Goal: Transaction & Acquisition: Purchase product/service

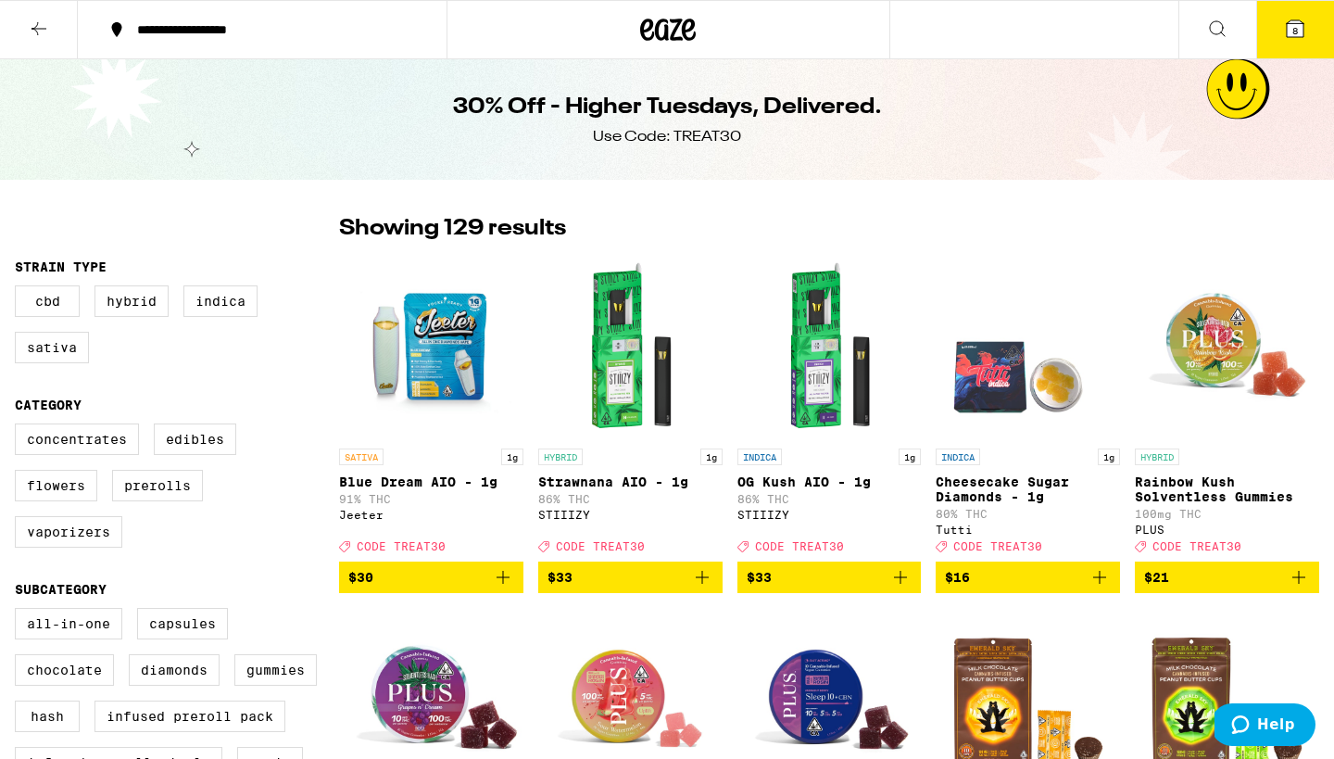
click at [85, 548] on label "Vaporizers" at bounding box center [68, 532] width 107 height 32
click at [19, 427] on input "Vaporizers" at bounding box center [19, 426] width 1 height 1
checkbox input "true"
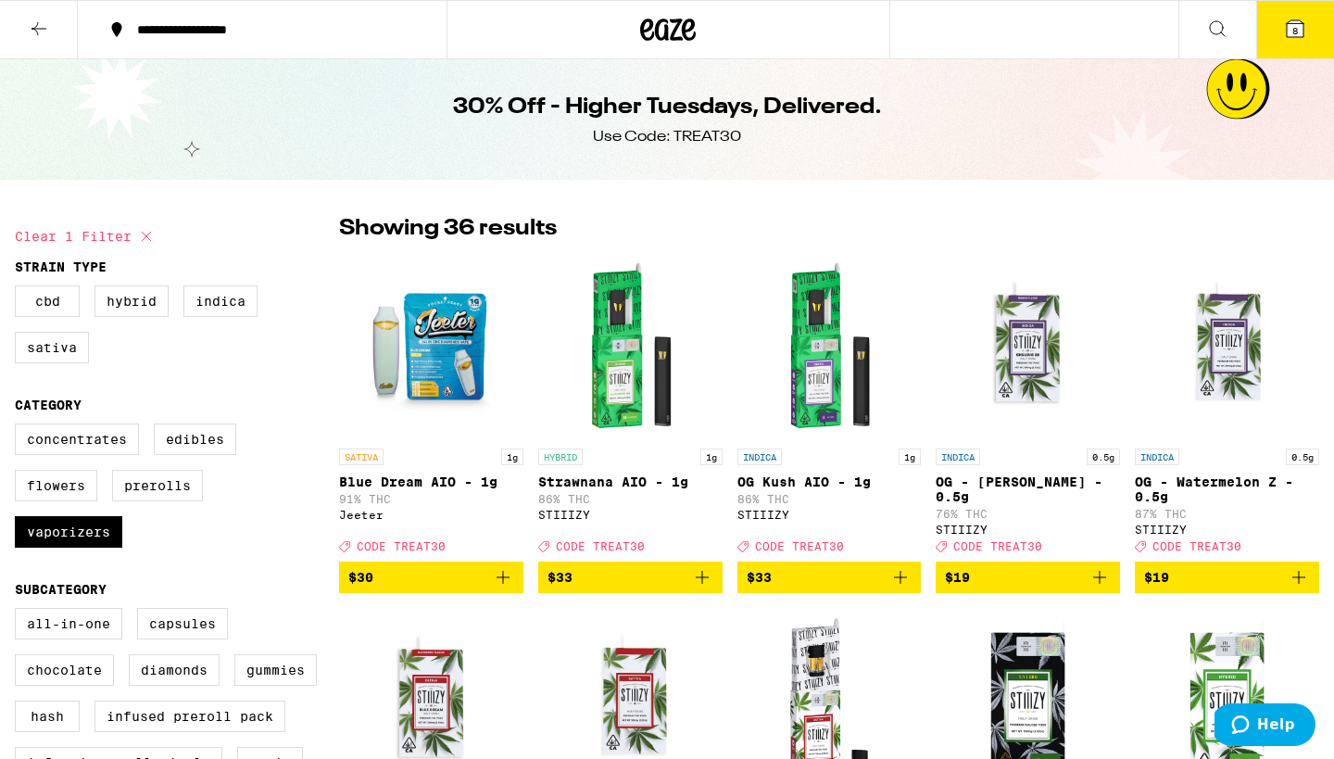
click at [1292, 33] on icon at bounding box center [1295, 28] width 17 height 17
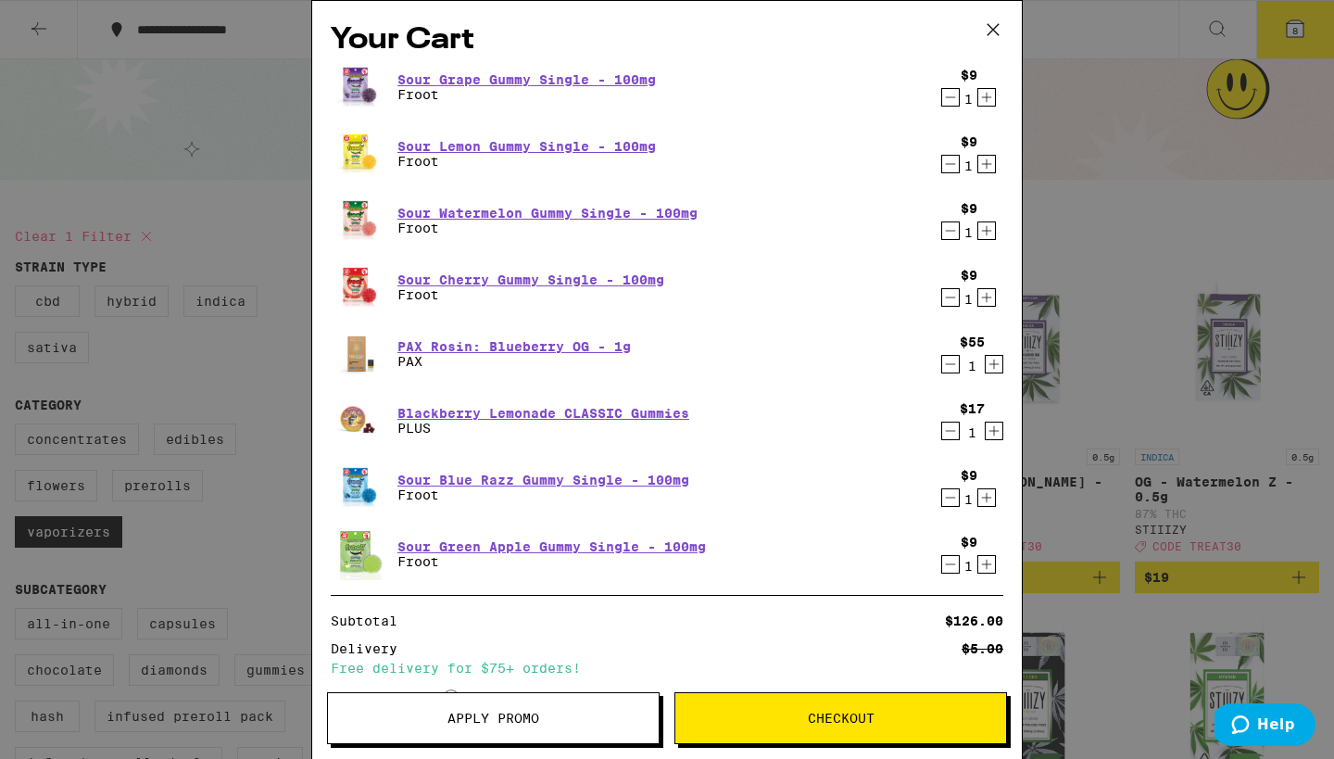
click at [993, 28] on icon at bounding box center [993, 30] width 28 height 28
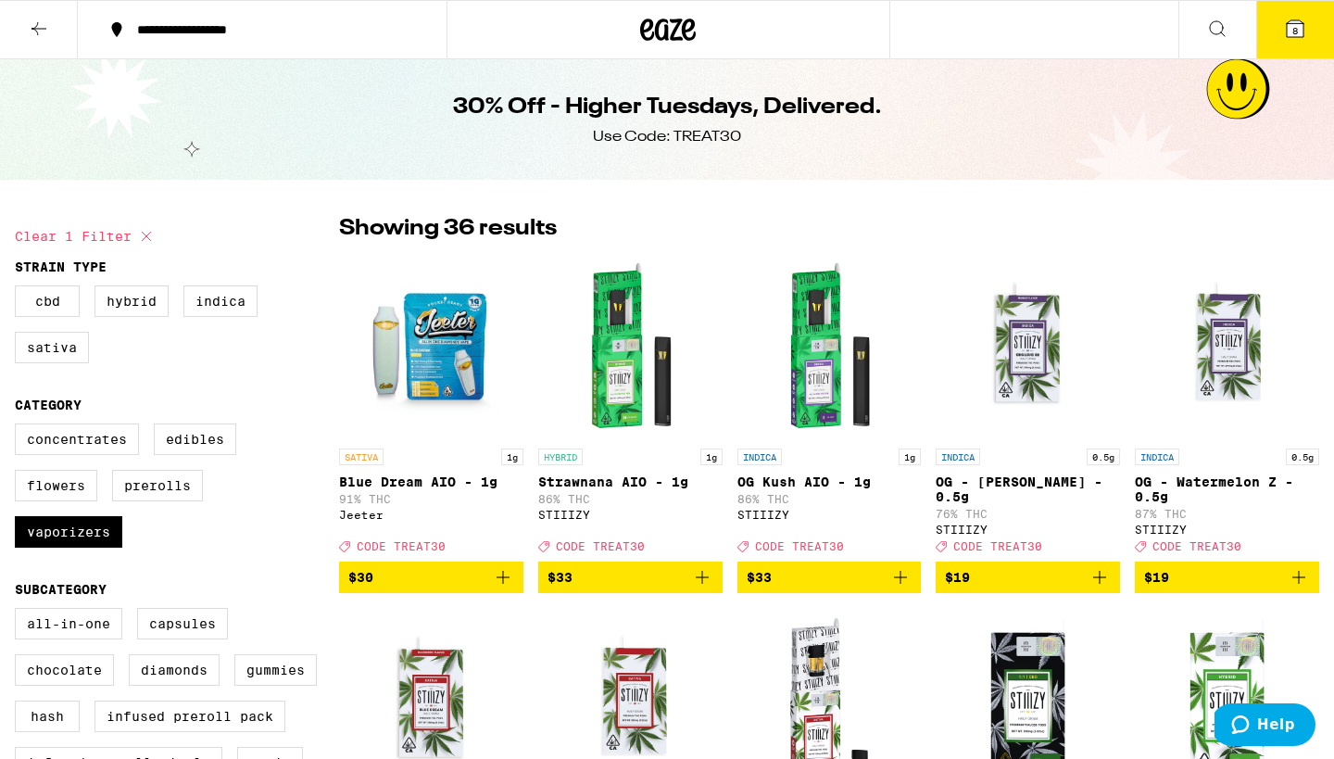
click at [32, 21] on icon at bounding box center [39, 29] width 22 height 22
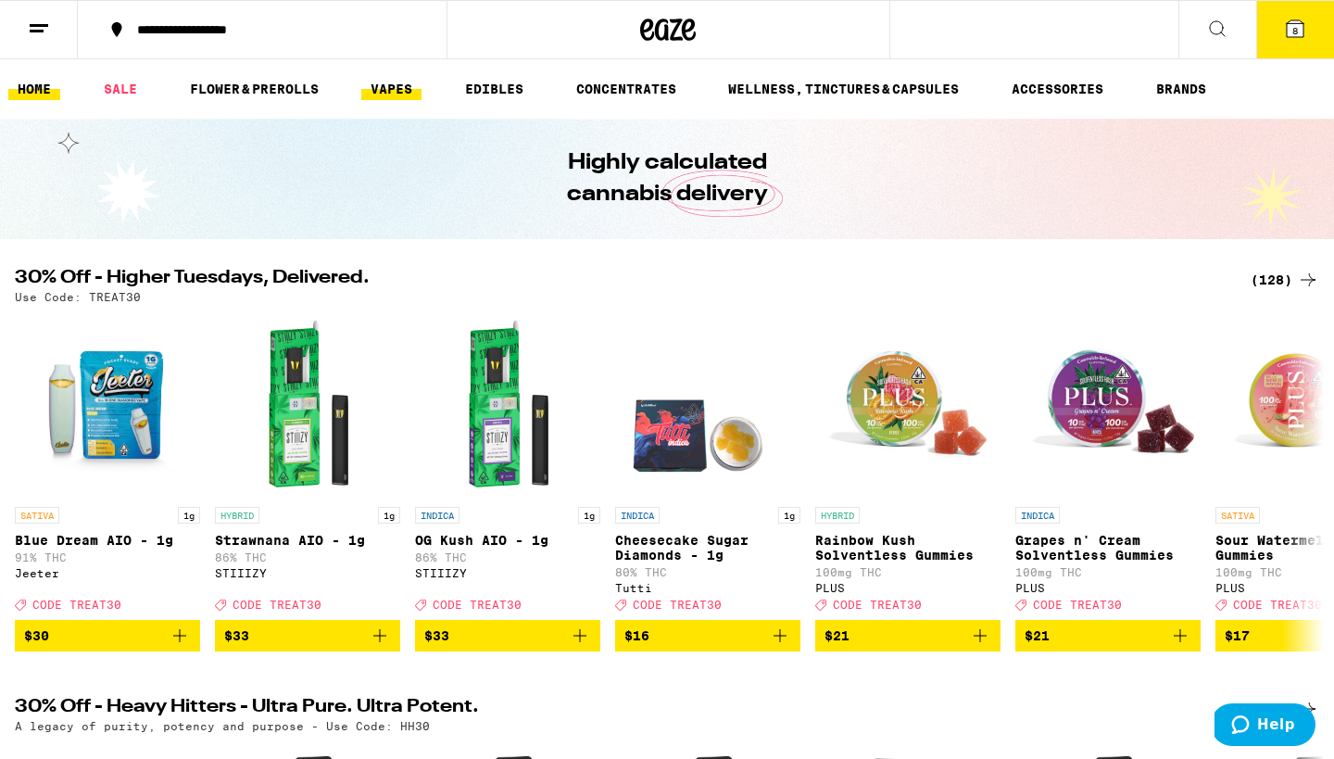
click at [403, 84] on link "VAPES" at bounding box center [391, 89] width 60 height 22
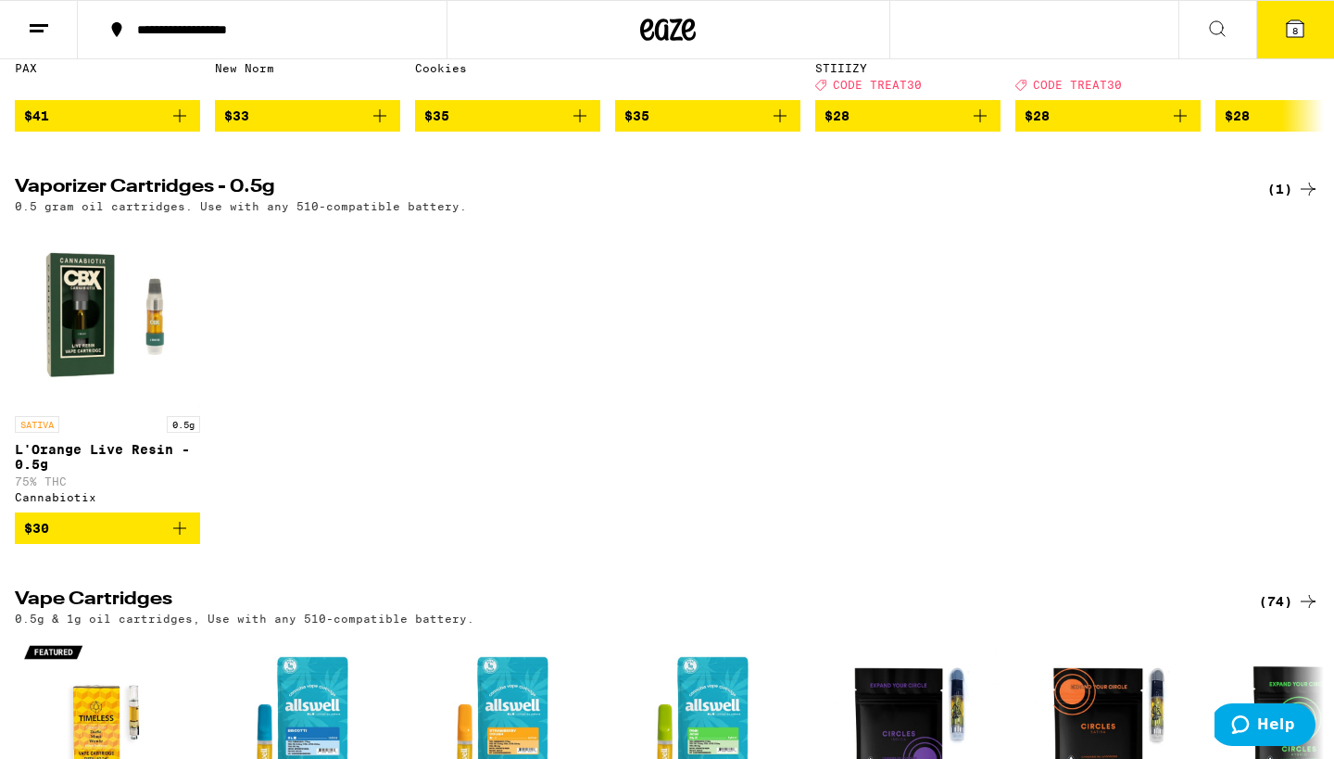
scroll to position [515, 0]
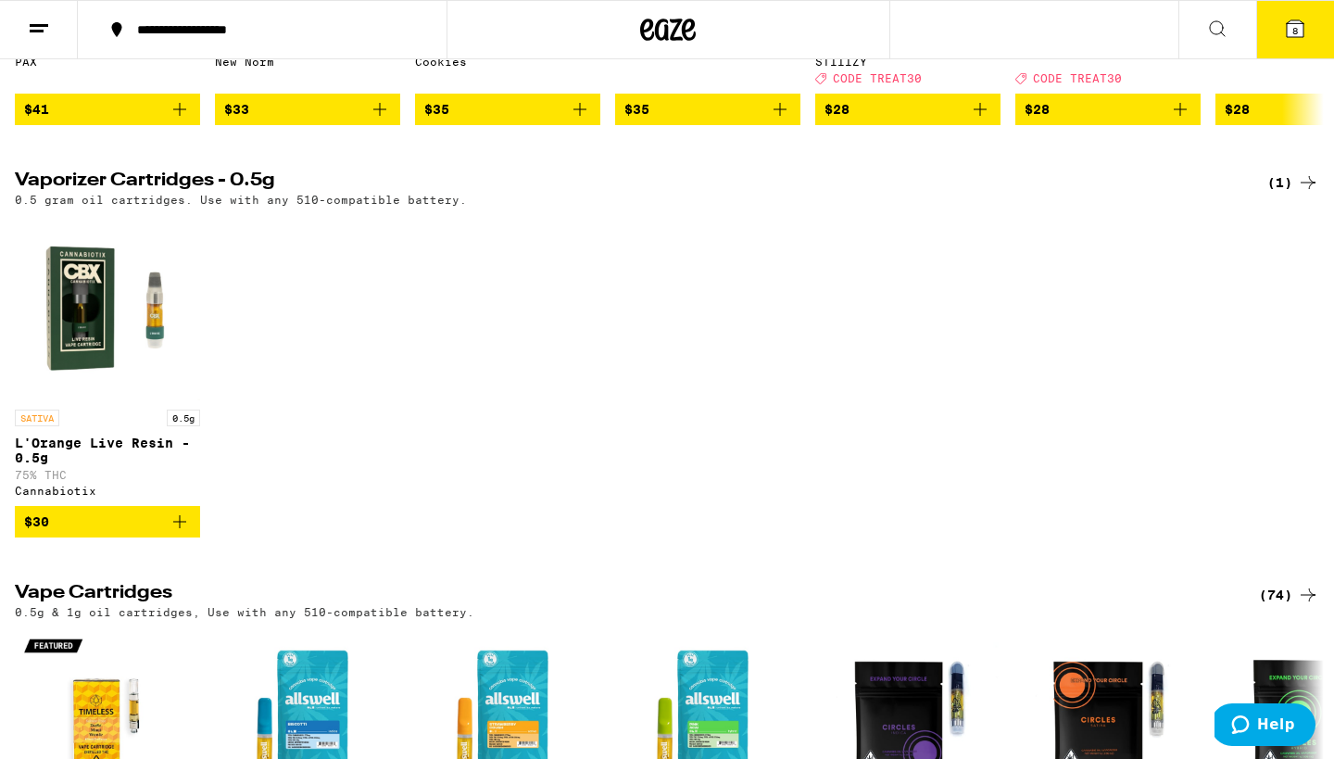
click at [173, 533] on icon "Add to bag" at bounding box center [180, 522] width 22 height 22
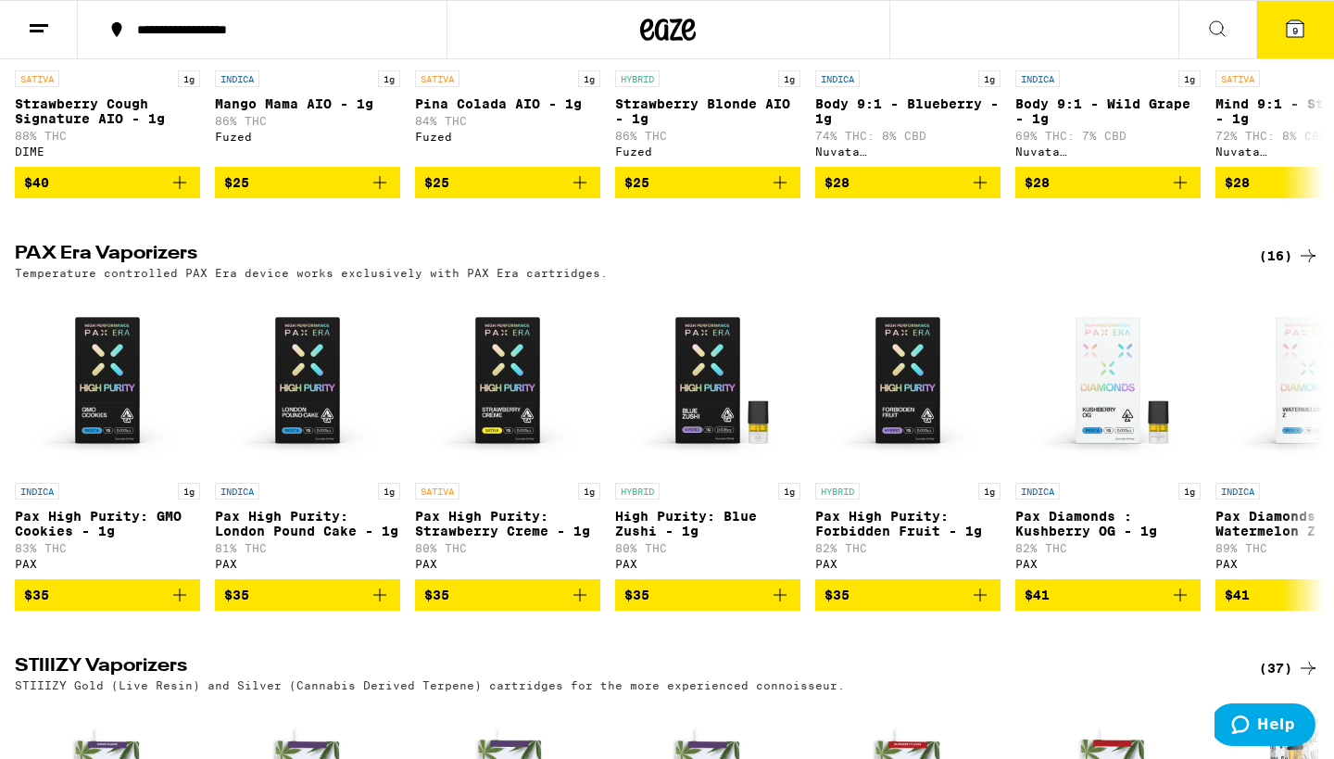
scroll to position [1675, 0]
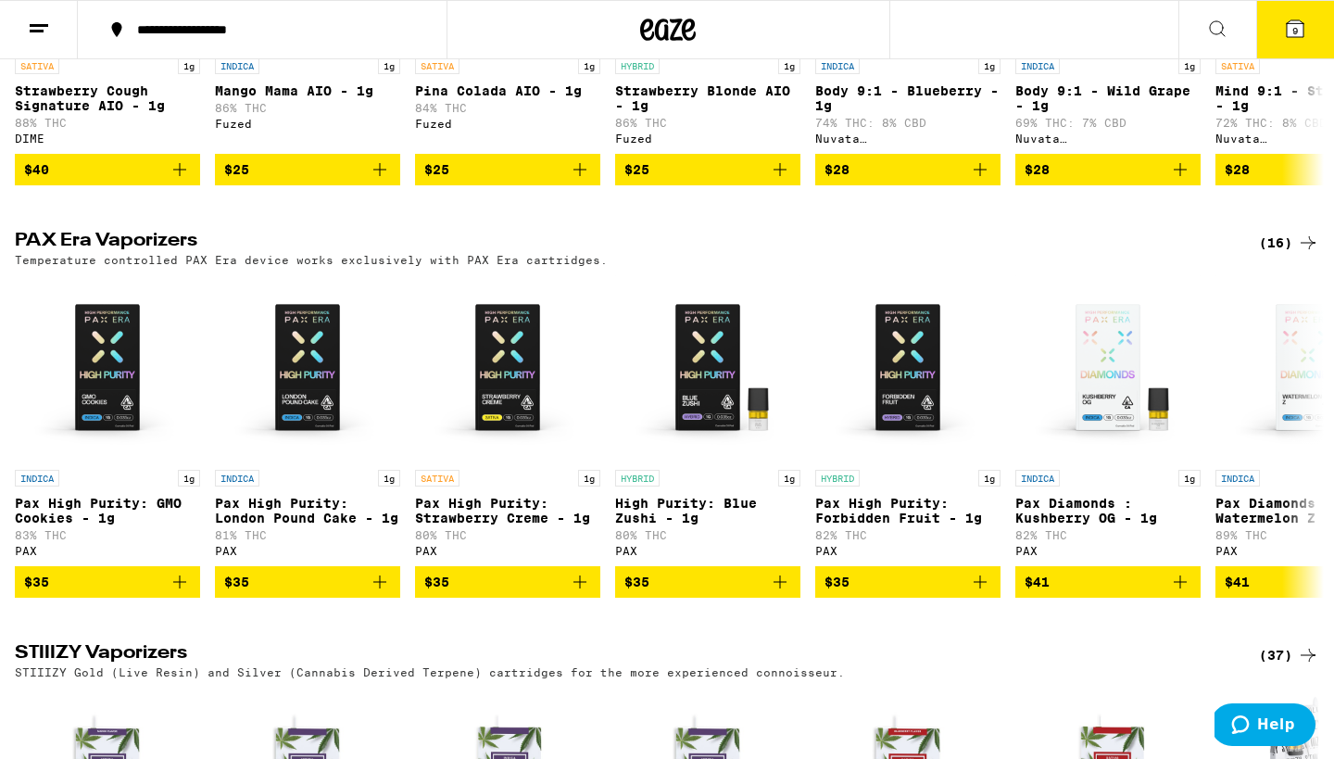
click at [1298, 31] on span "9" at bounding box center [1296, 30] width 6 height 11
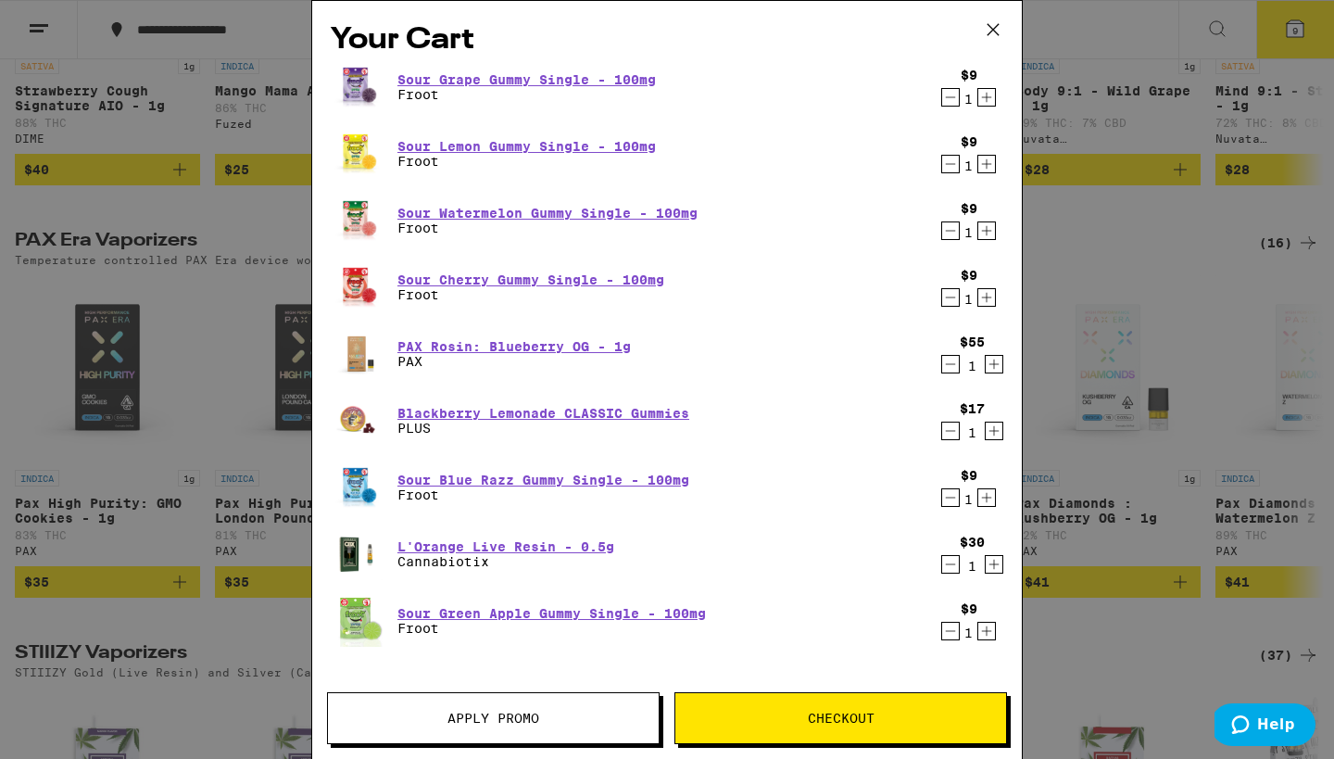
click at [1205, 237] on div "Your Cart Sour Grape Gummy Single - 100mg Froot $9 1 Sour Lemon Gummy Single - …" at bounding box center [667, 379] width 1334 height 759
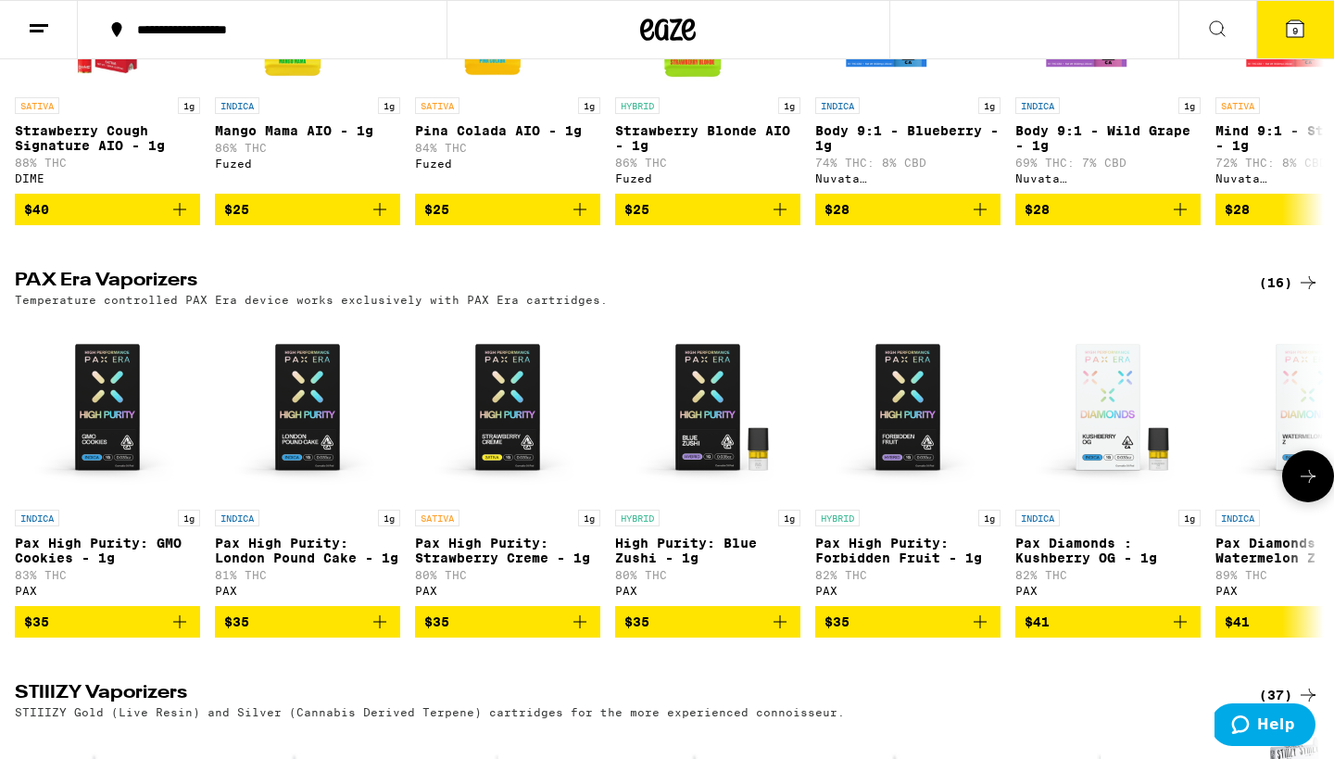
scroll to position [1634, 0]
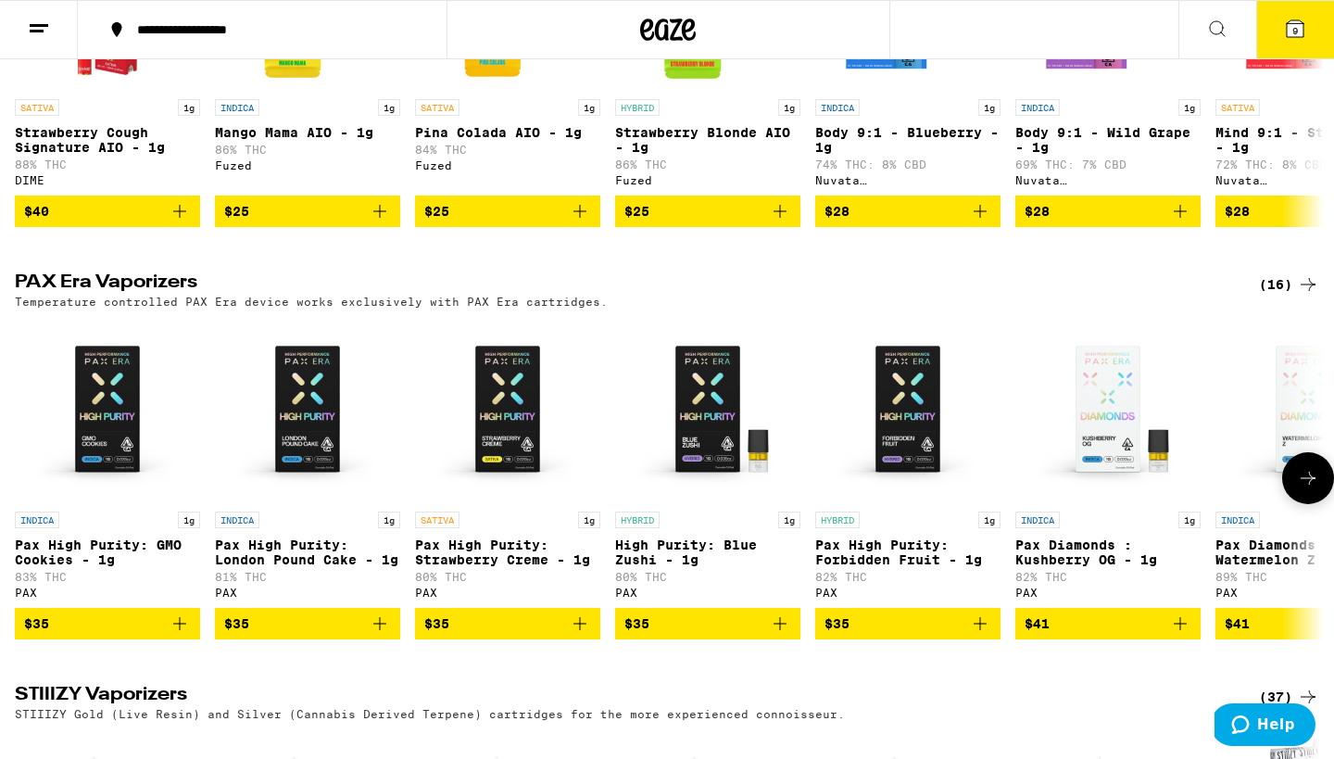
click at [1299, 504] on button at bounding box center [1309, 478] width 52 height 52
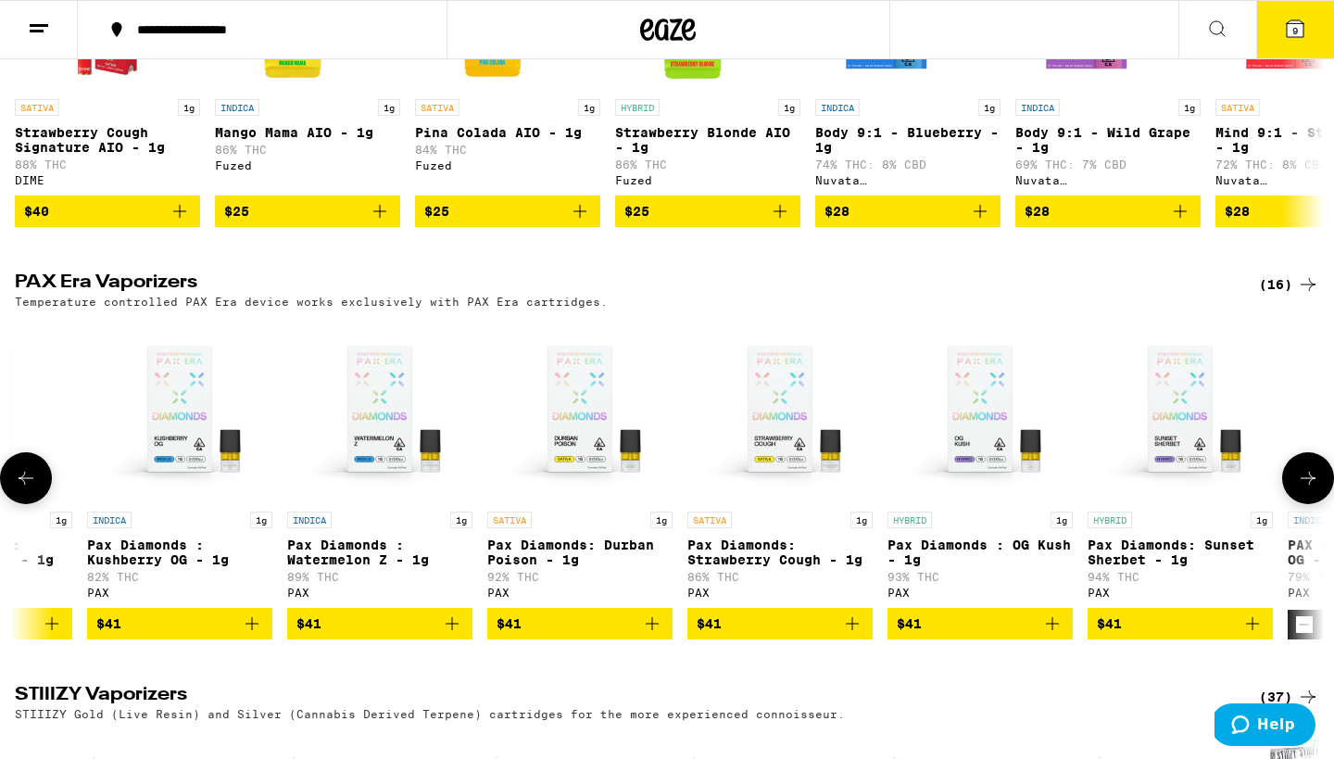
scroll to position [0, 1103]
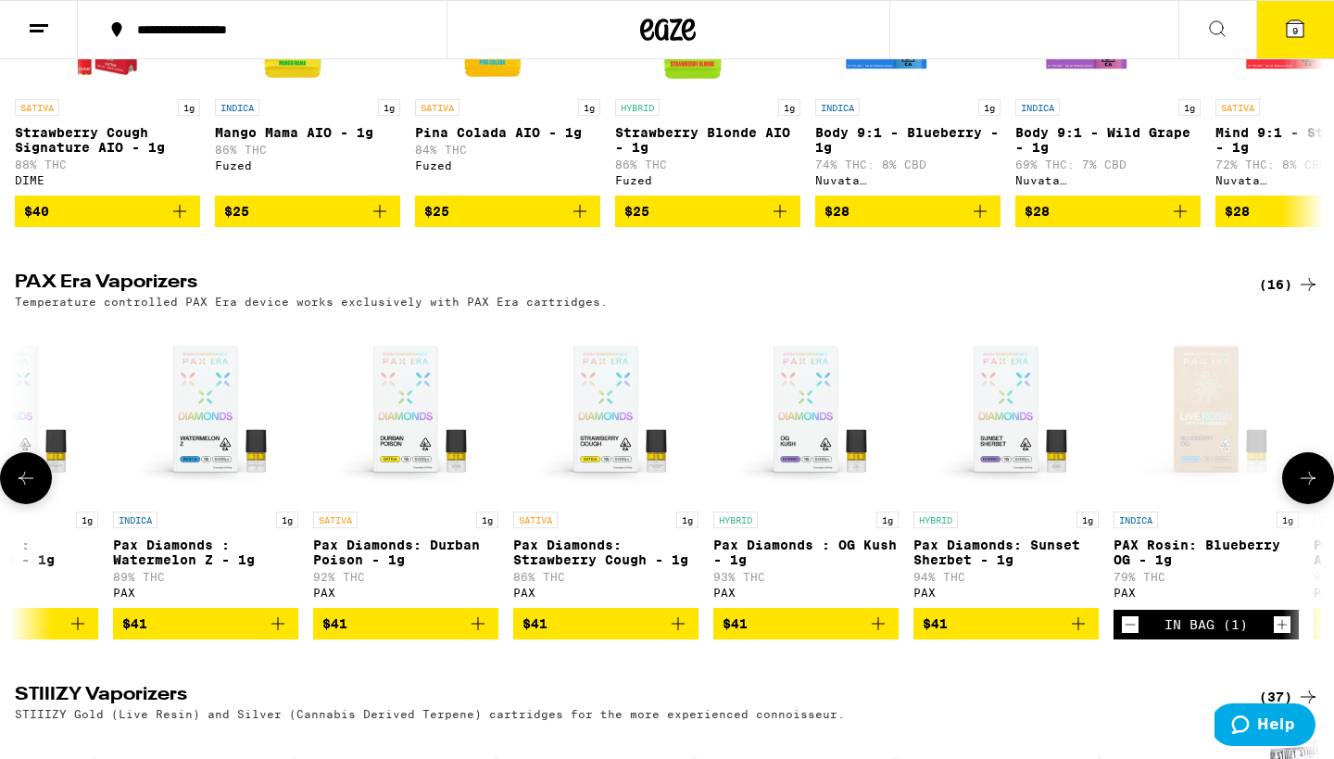
click at [1299, 504] on button at bounding box center [1309, 478] width 52 height 52
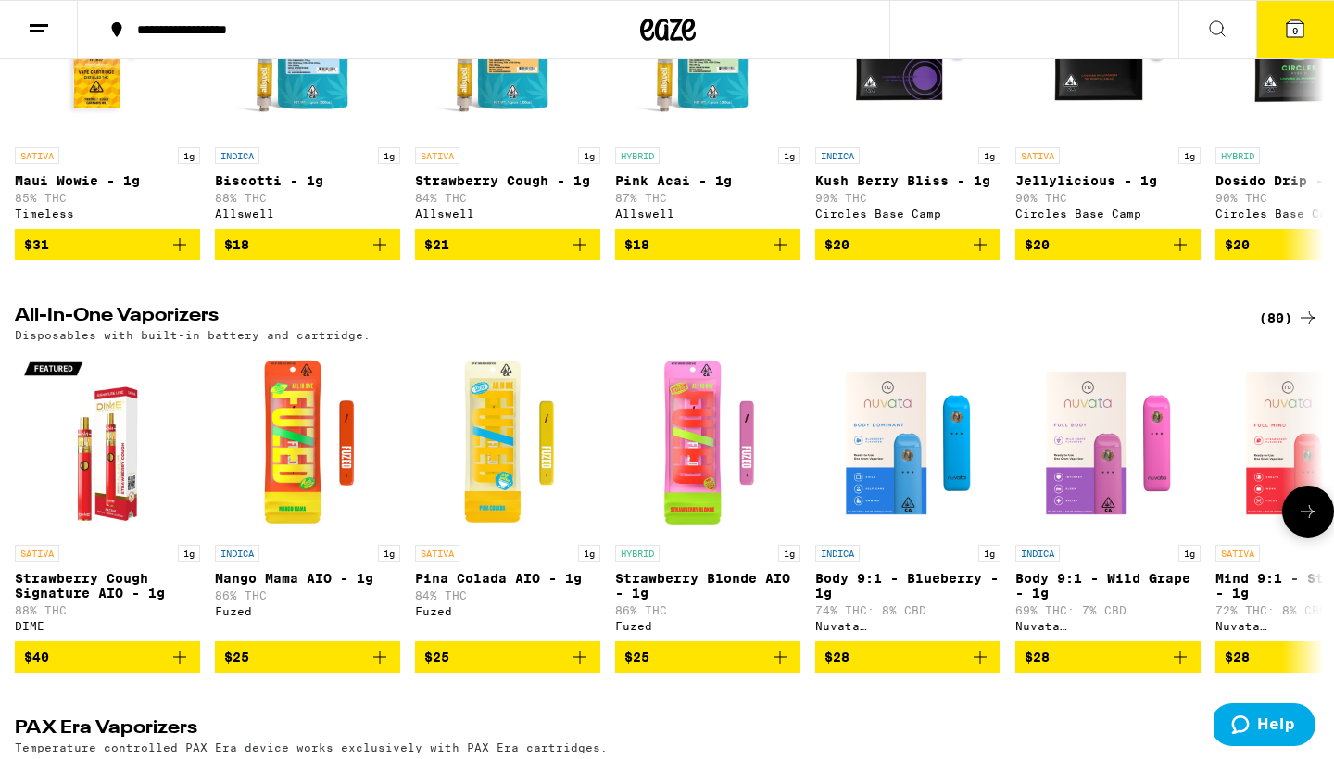
scroll to position [917, 0]
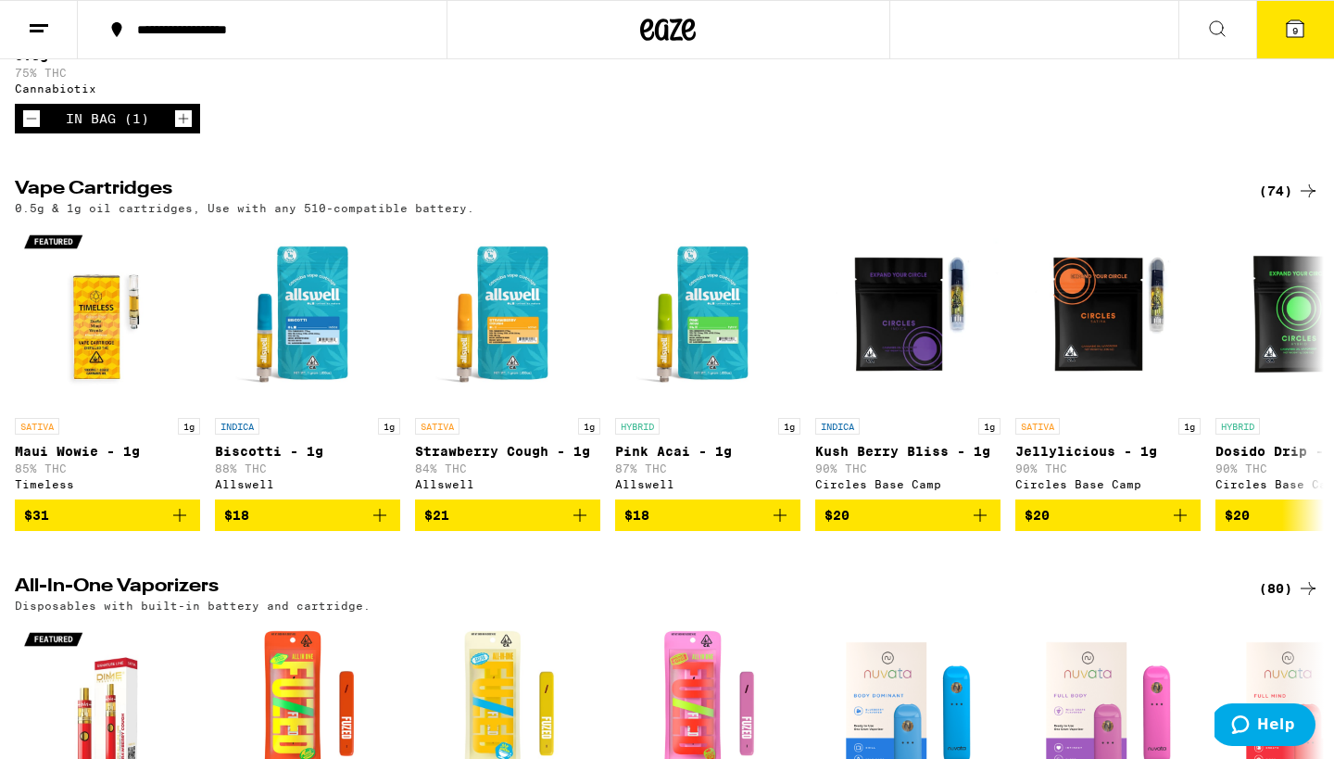
click at [1277, 202] on div "(74)" at bounding box center [1289, 191] width 60 height 22
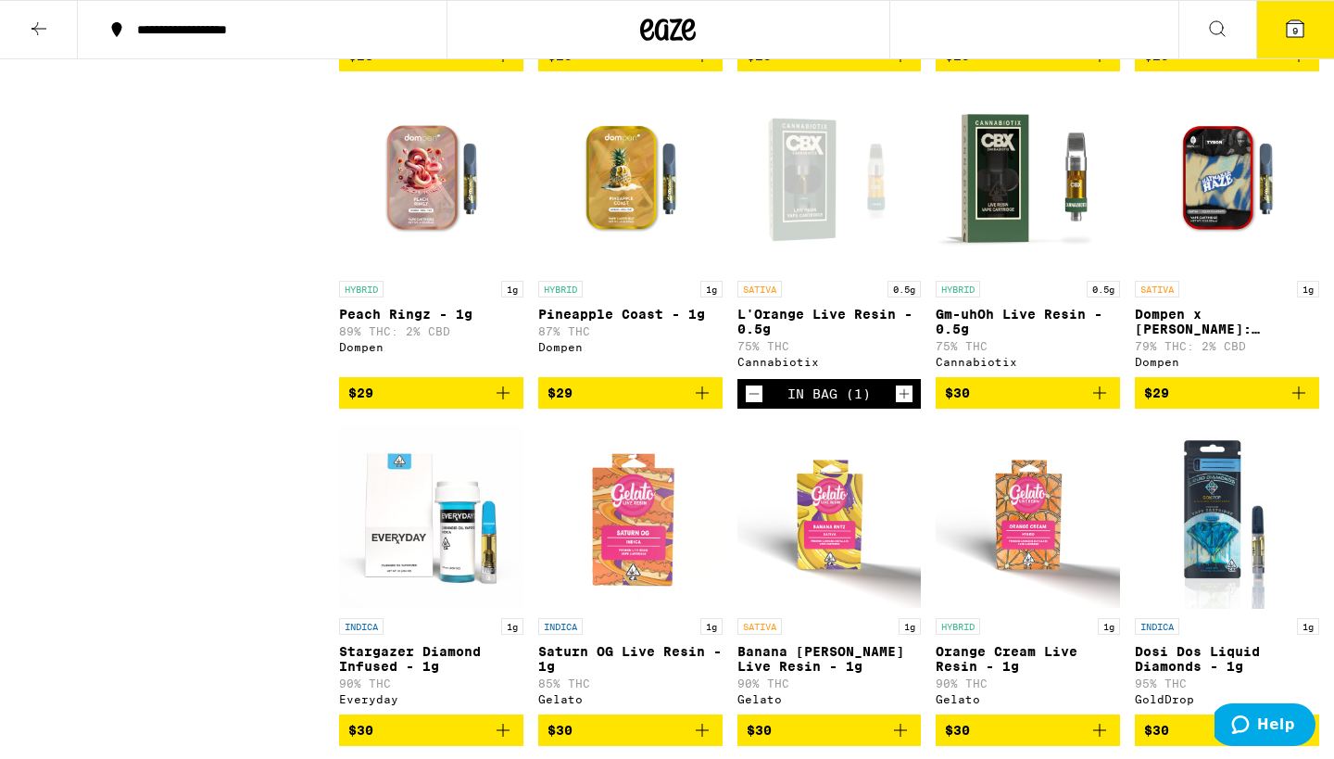
scroll to position [1817, 0]
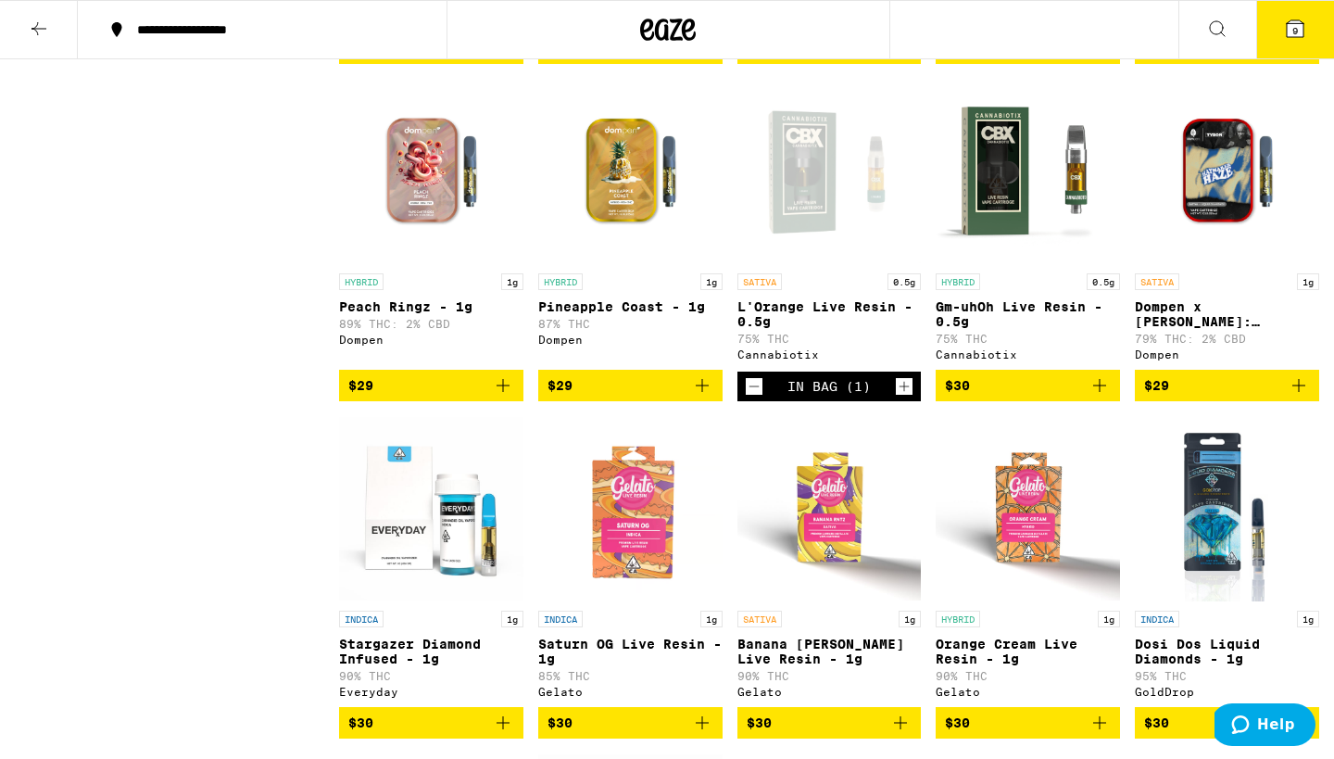
click at [1109, 397] on icon "Add to bag" at bounding box center [1100, 385] width 22 height 22
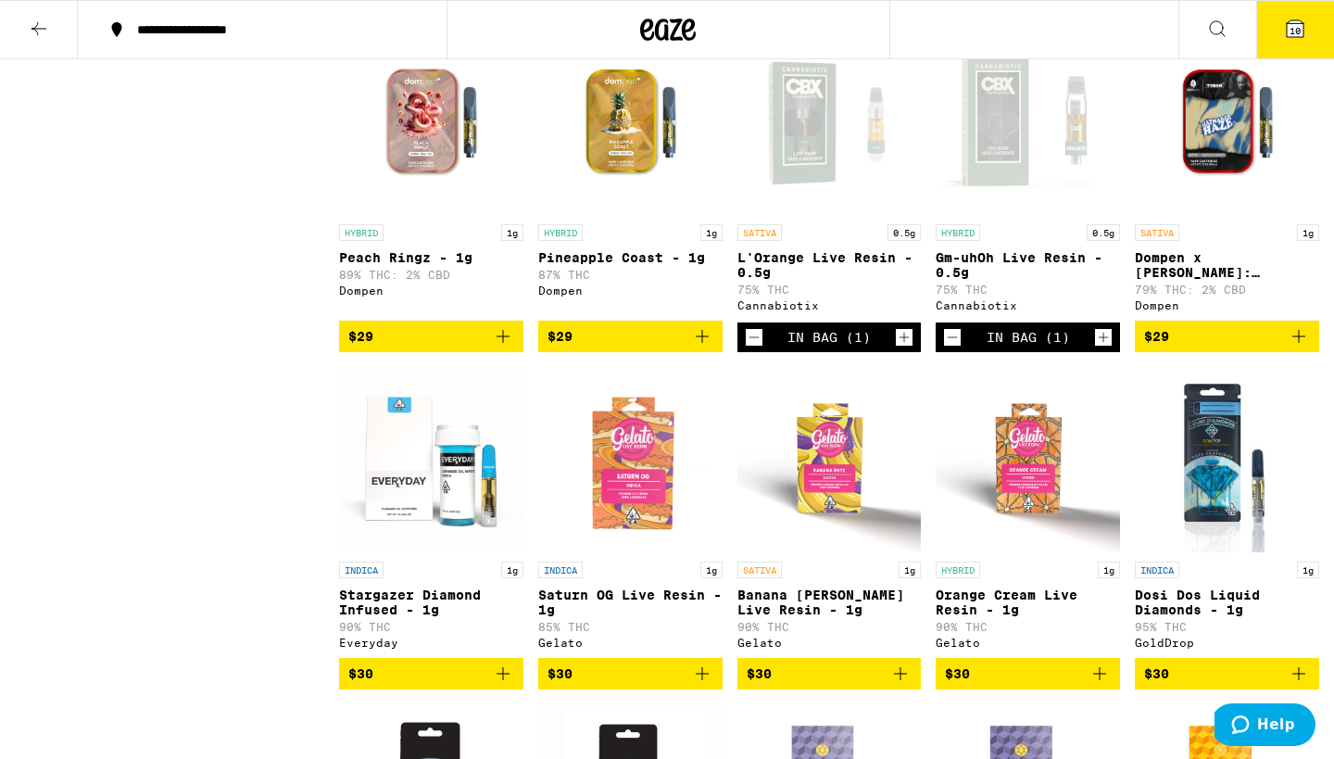
scroll to position [1867, 0]
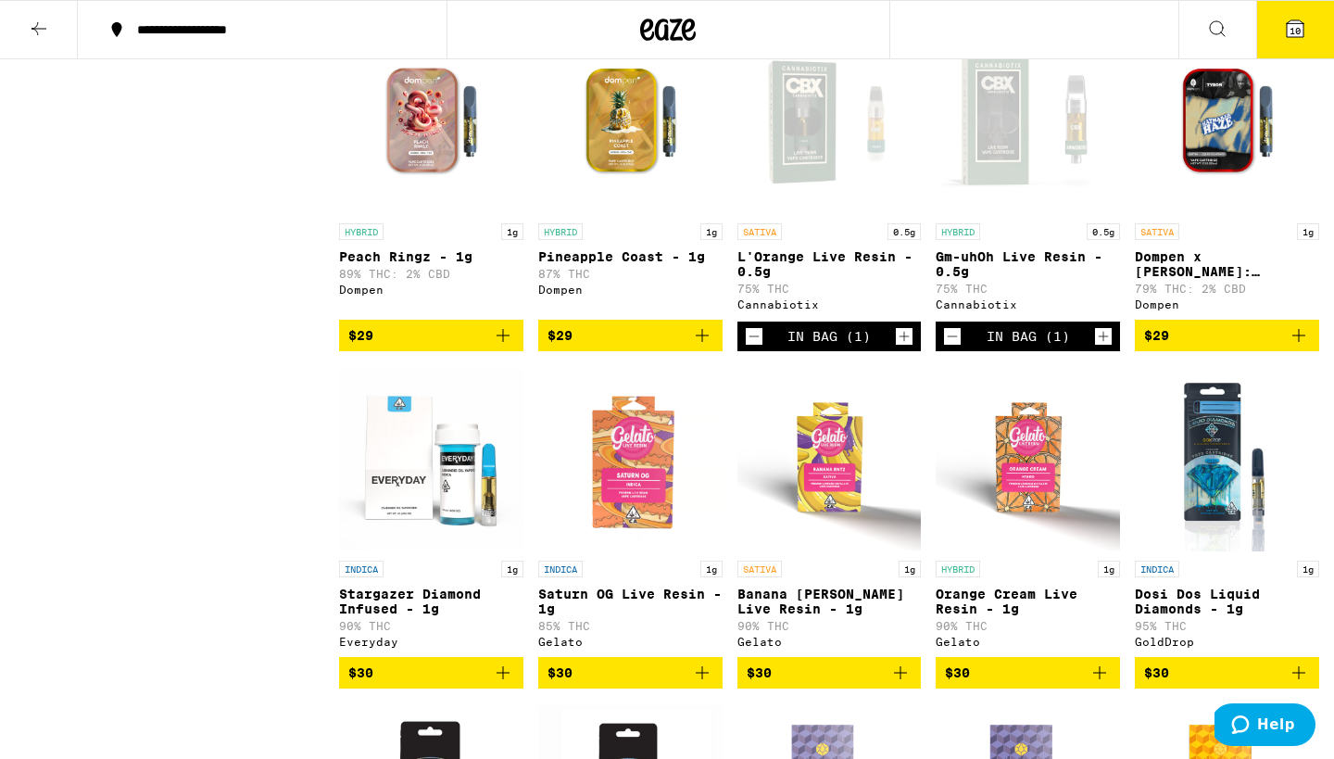
click at [952, 348] on icon "Decrement" at bounding box center [952, 336] width 17 height 22
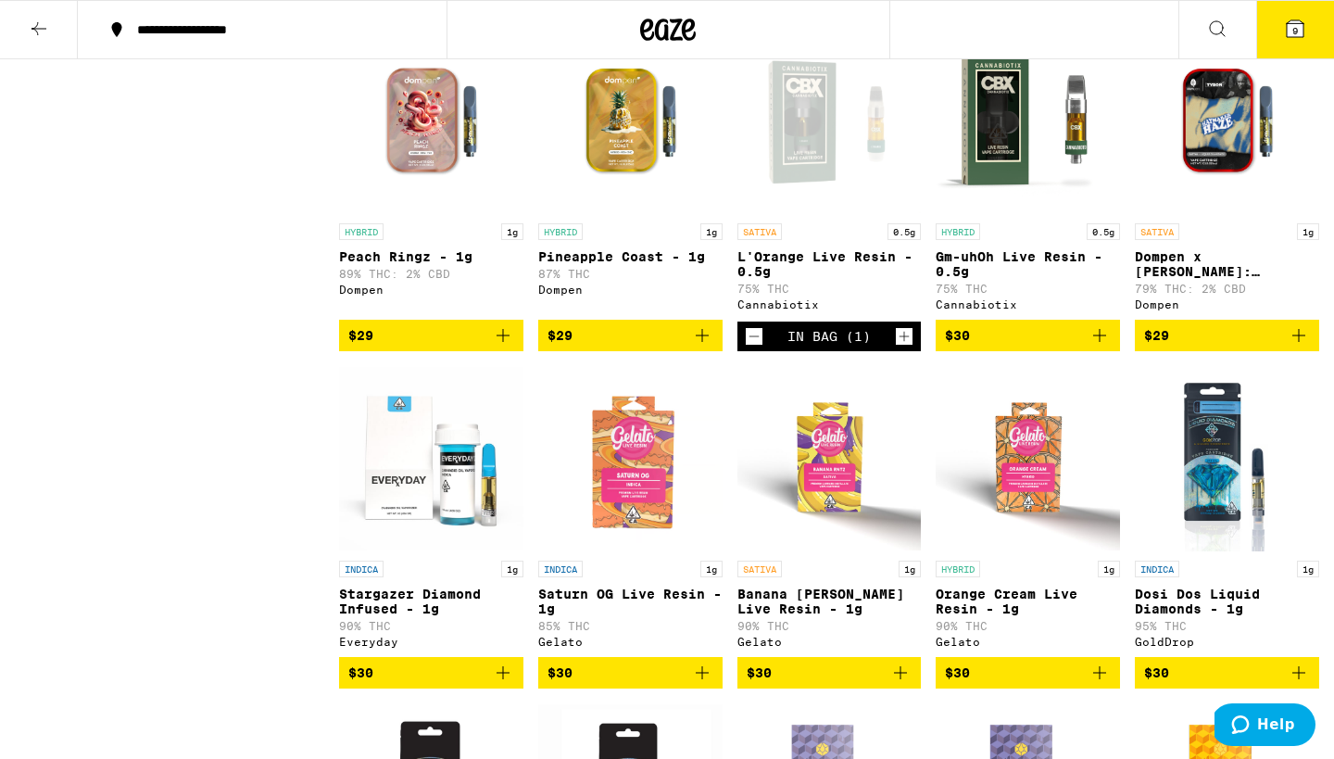
click at [1099, 347] on icon "Add to bag" at bounding box center [1100, 335] width 22 height 22
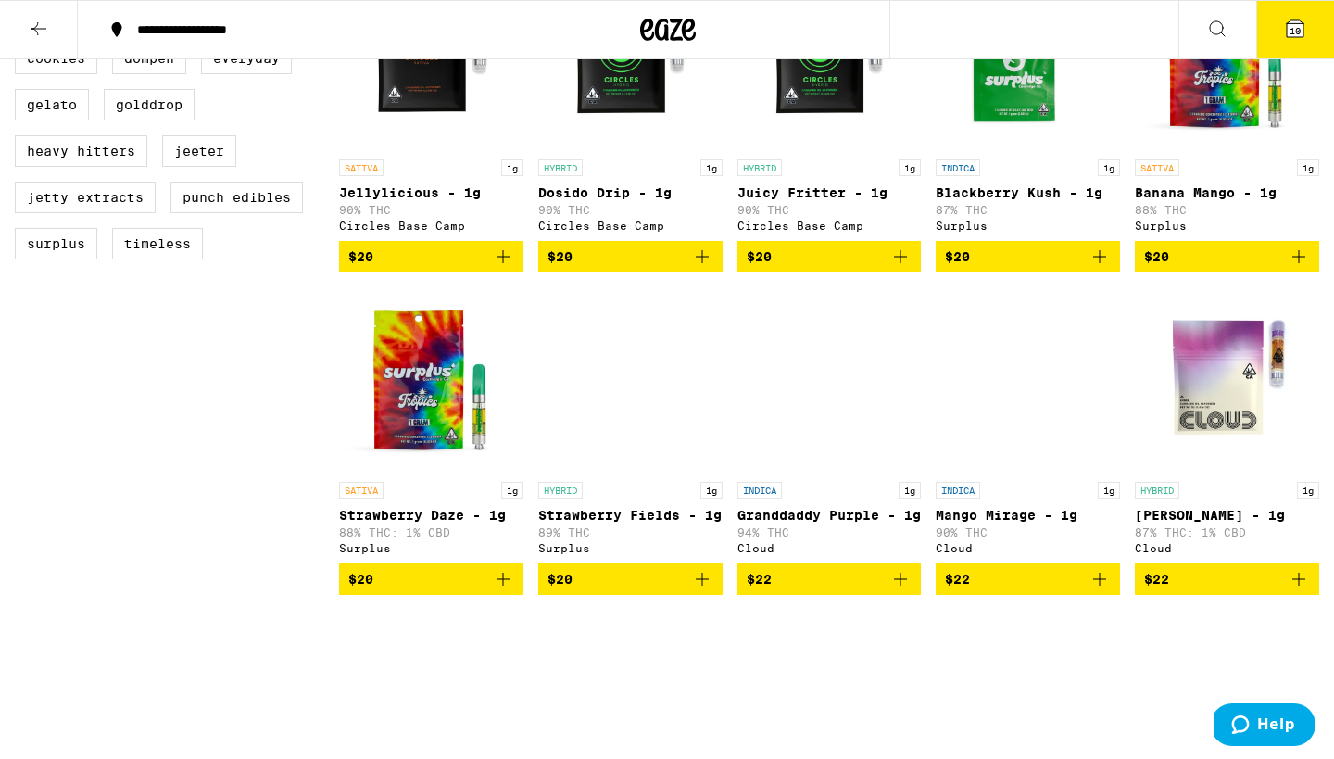
scroll to position [326, 0]
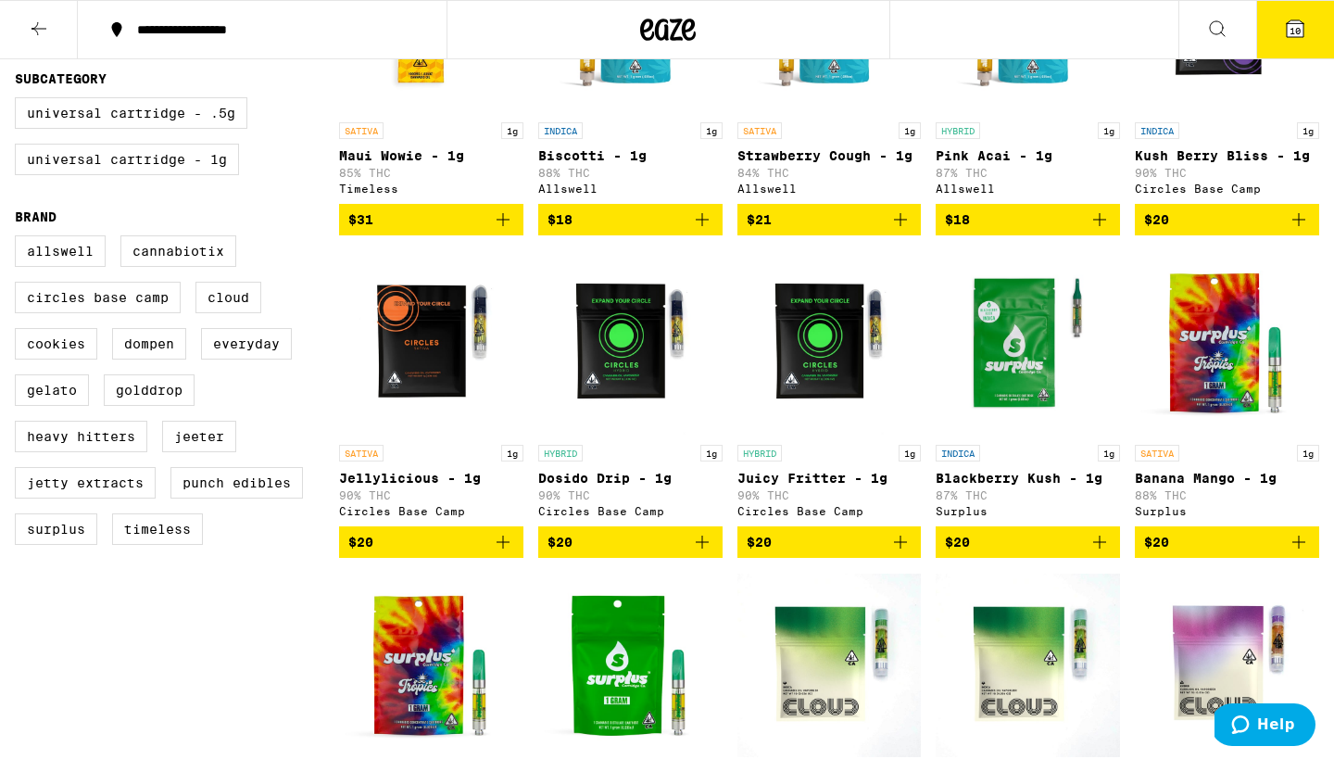
click at [1300, 25] on span "10" at bounding box center [1295, 30] width 11 height 11
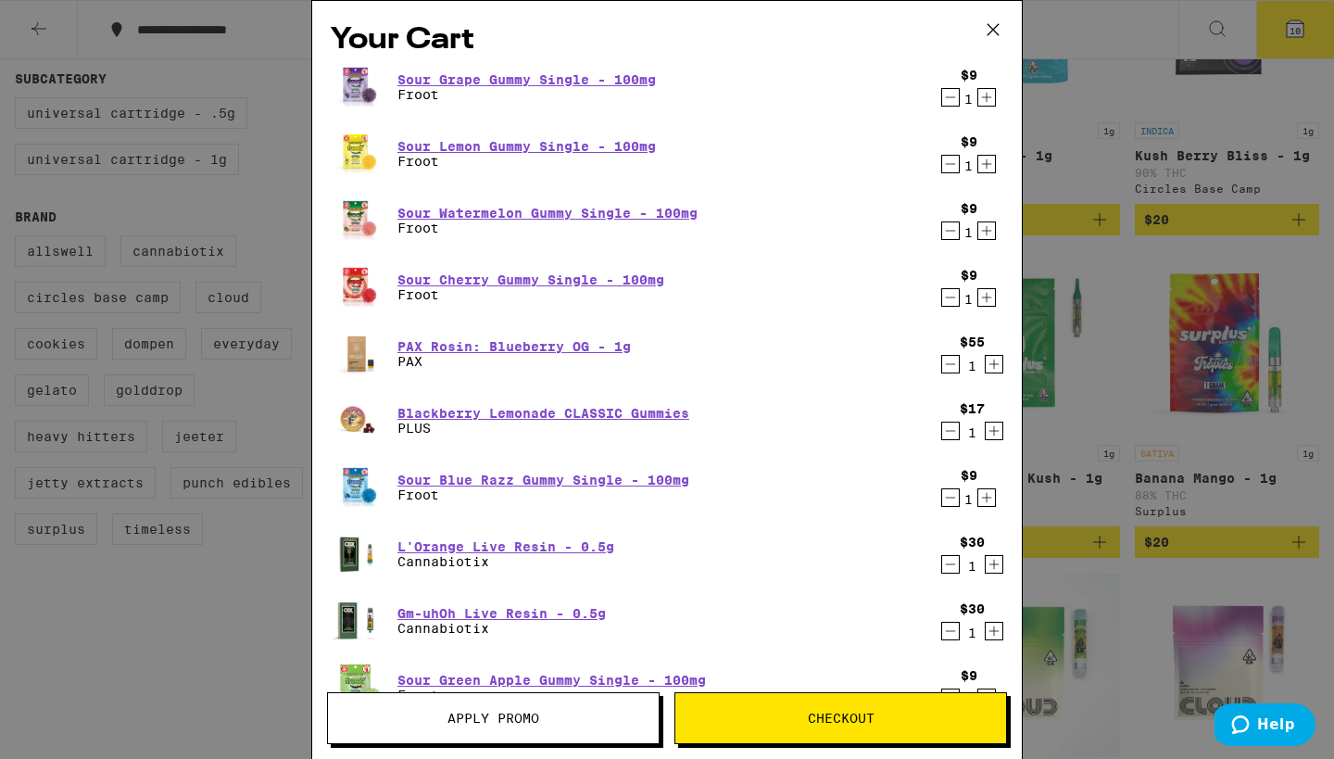
click at [950, 96] on icon "Decrement" at bounding box center [950, 97] width 17 height 22
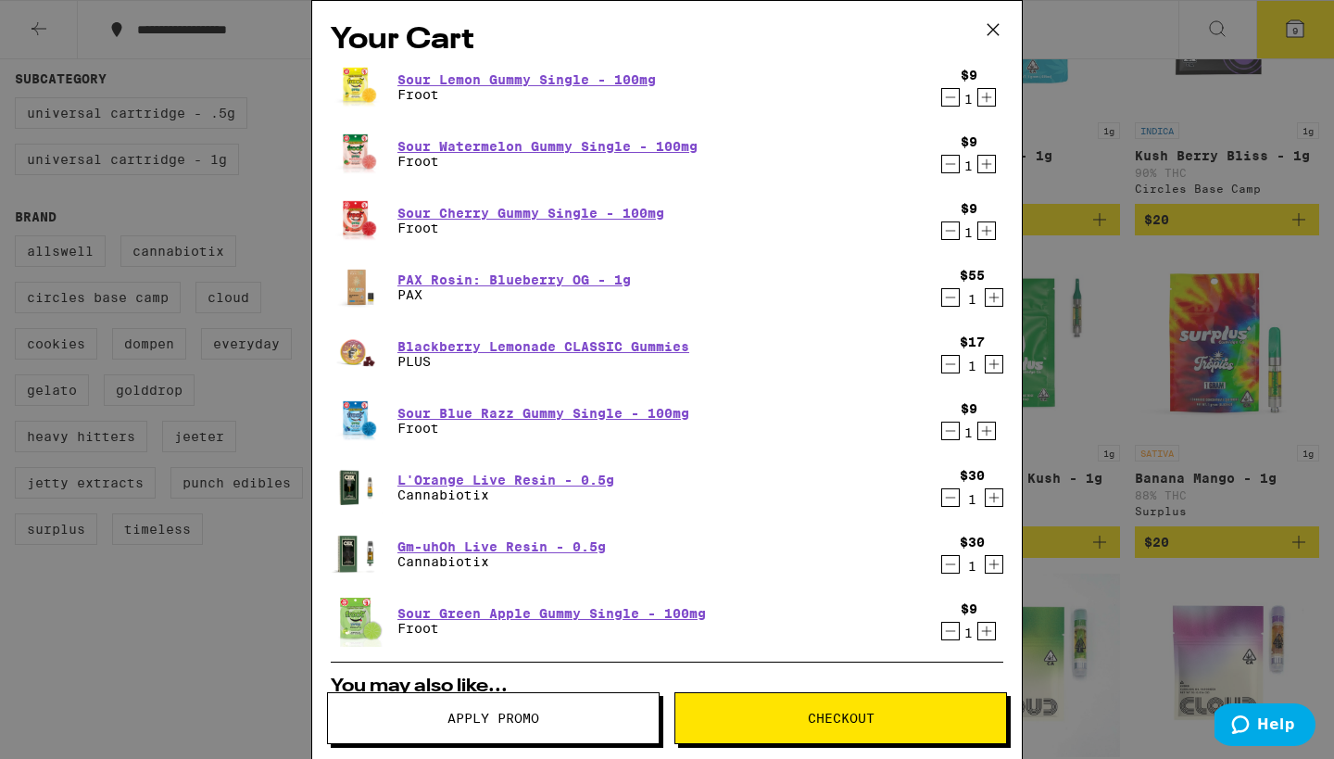
click at [950, 96] on icon "Decrement" at bounding box center [950, 97] width 17 height 22
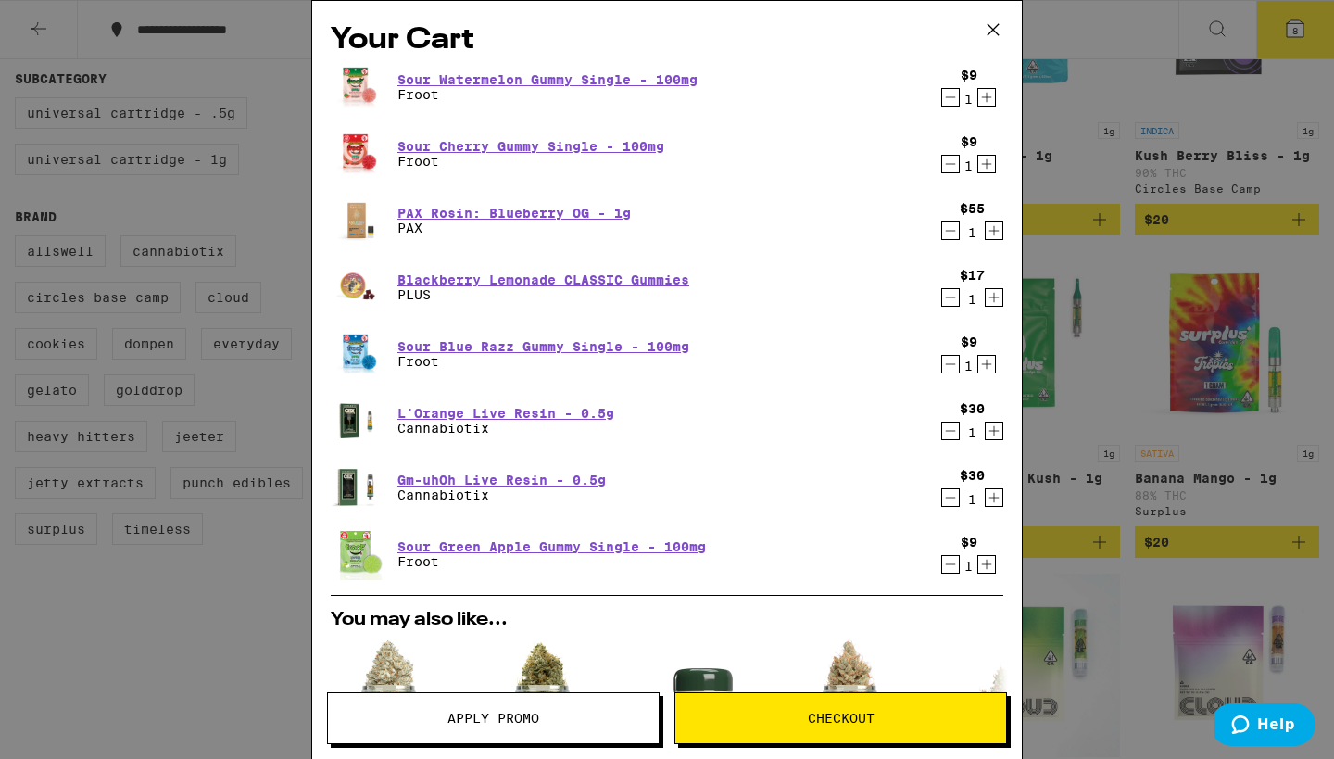
click at [950, 96] on icon "Decrement" at bounding box center [950, 97] width 17 height 22
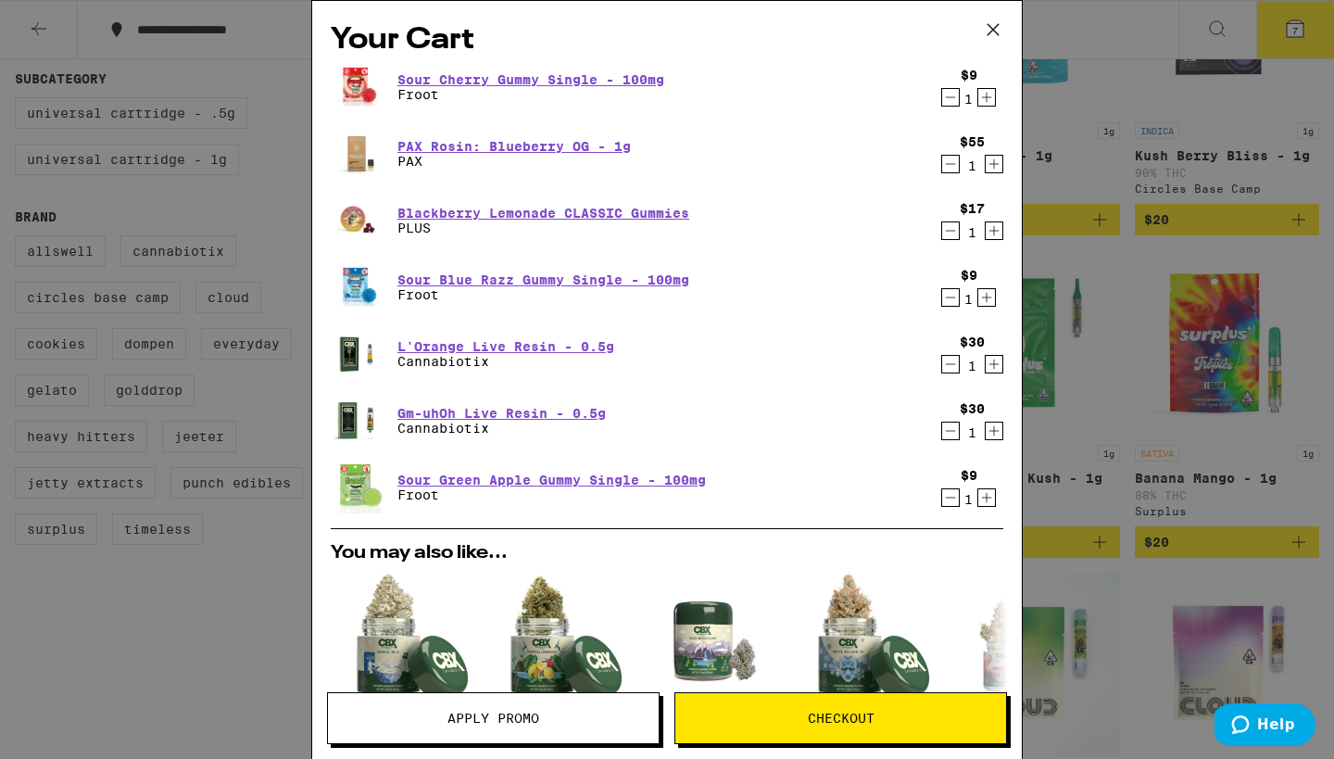
click at [950, 96] on icon "Decrement" at bounding box center [950, 97] width 17 height 22
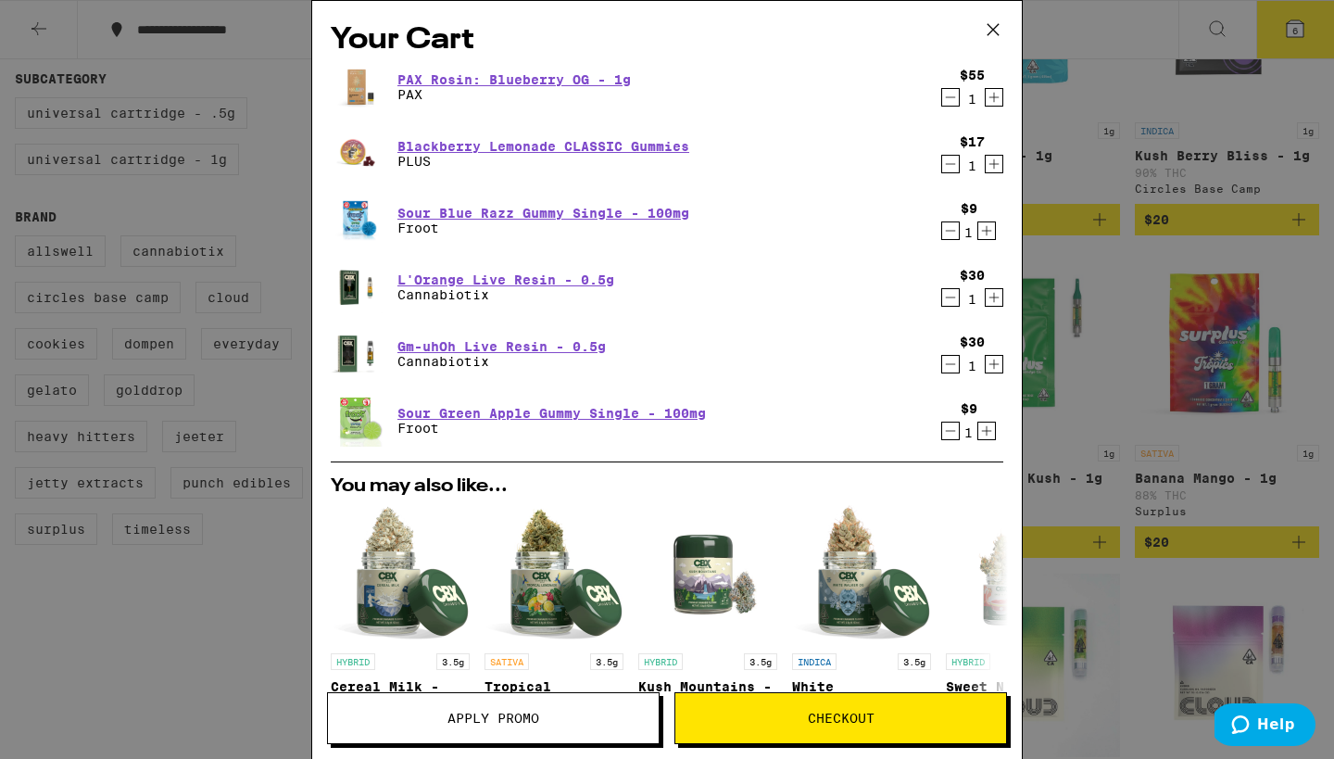
click at [944, 229] on icon "Decrement" at bounding box center [950, 231] width 17 height 22
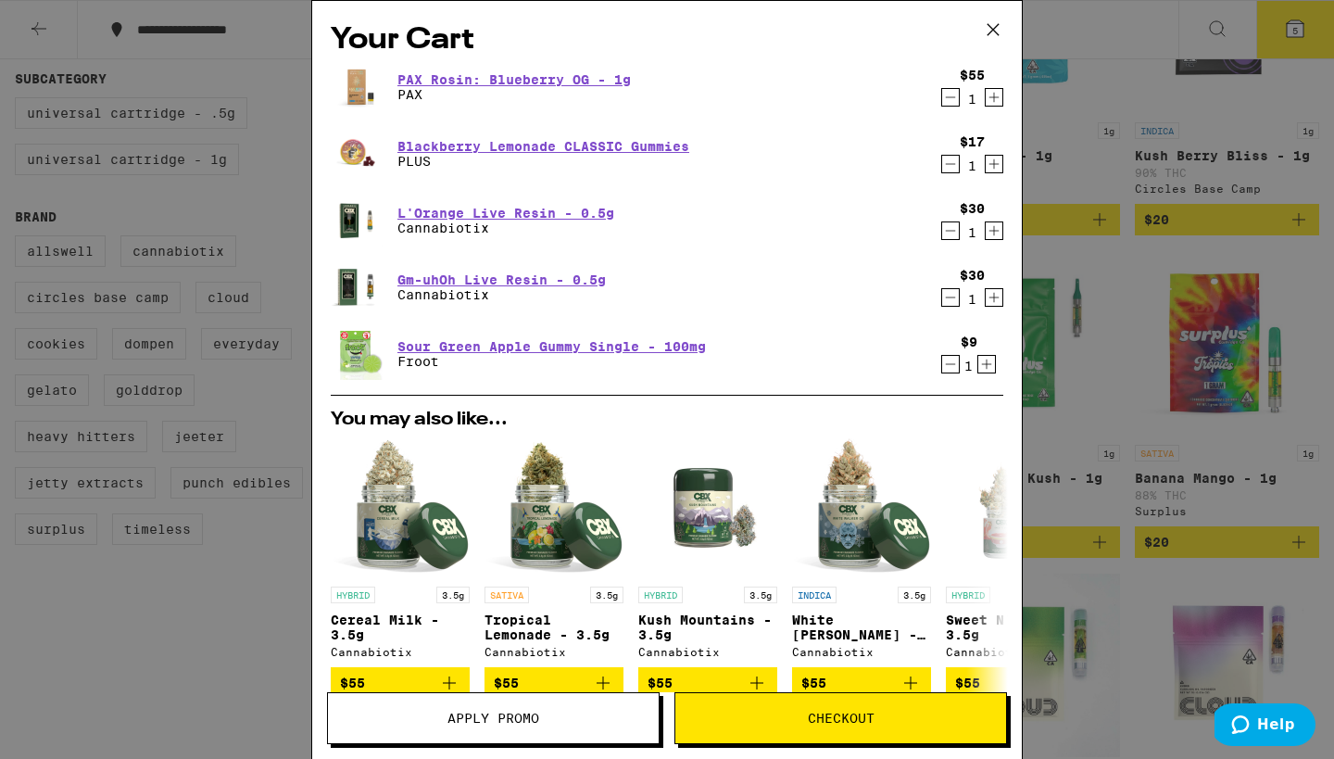
click at [953, 361] on icon "Decrement" at bounding box center [950, 364] width 17 height 22
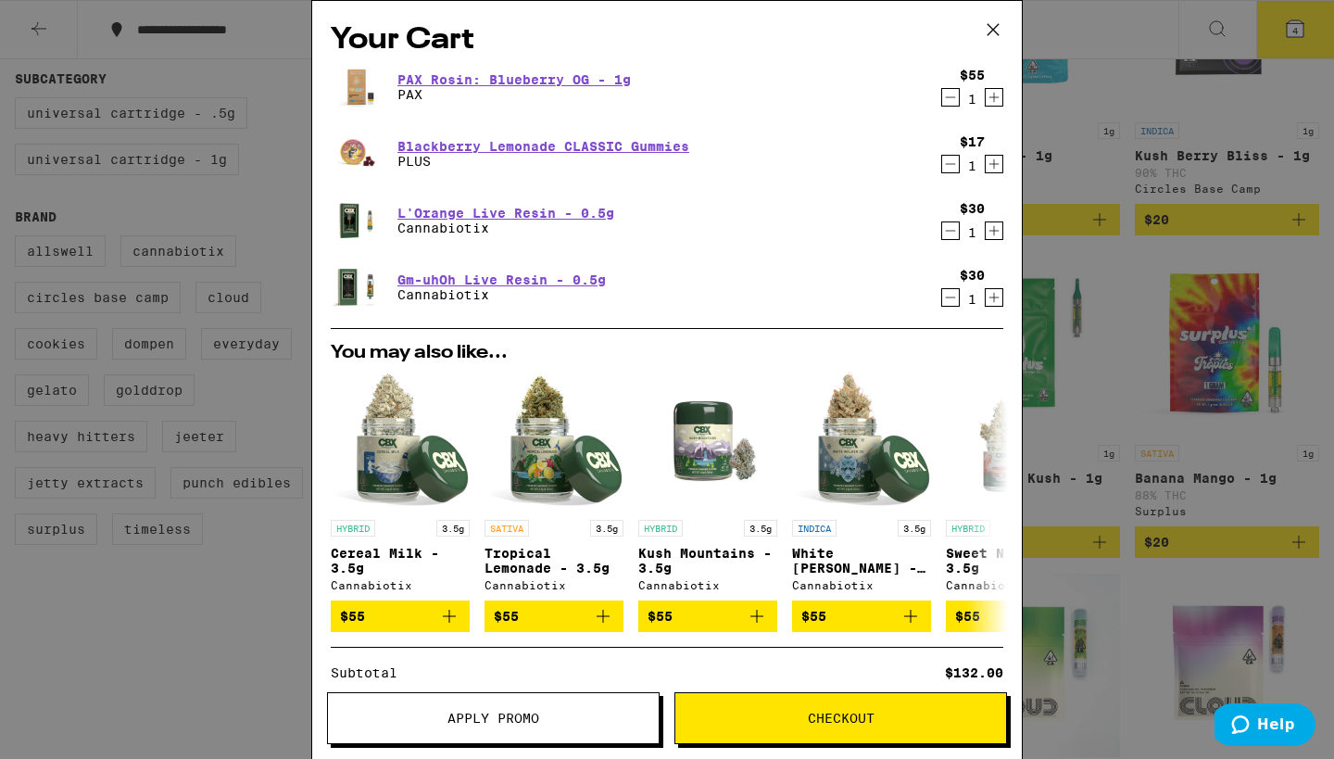
click at [1158, 284] on div "Your Cart PAX Rosin: Blueberry OG - 1g PAX $55 1 Blackberry Lemonade CLASSIC Gu…" at bounding box center [667, 379] width 1334 height 759
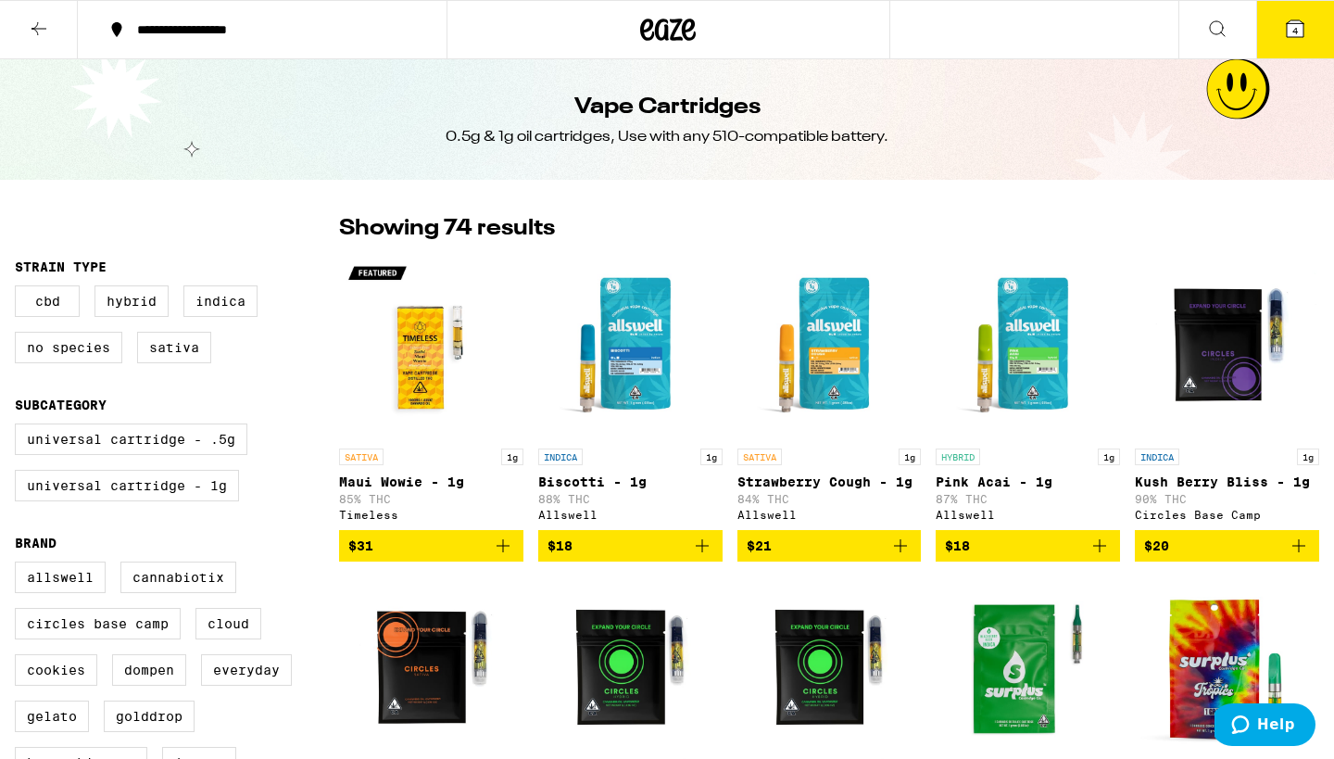
click at [1294, 30] on span "4" at bounding box center [1296, 30] width 6 height 11
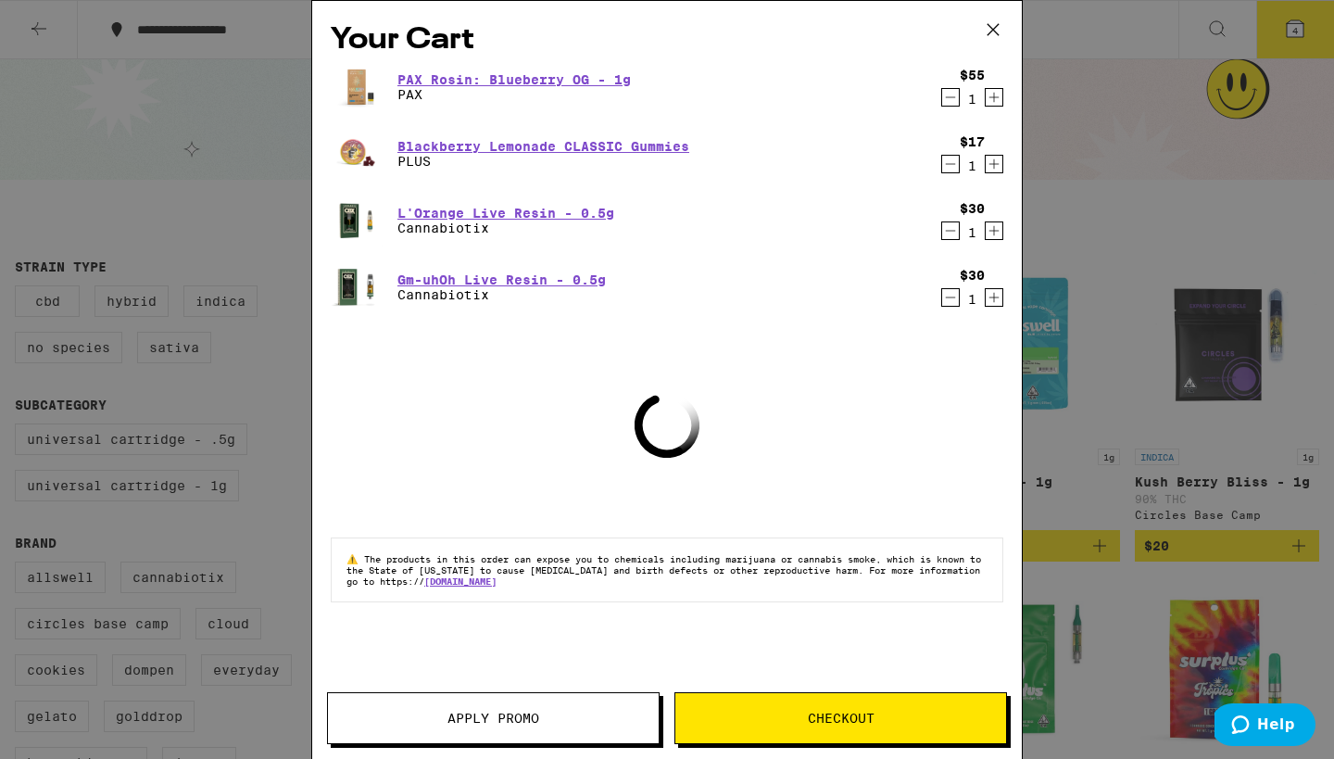
click at [1146, 177] on div "Your Cart PAX Rosin: Blueberry OG - 1g PAX $55 1 Blackberry Lemonade CLASSIC Gu…" at bounding box center [667, 379] width 1334 height 759
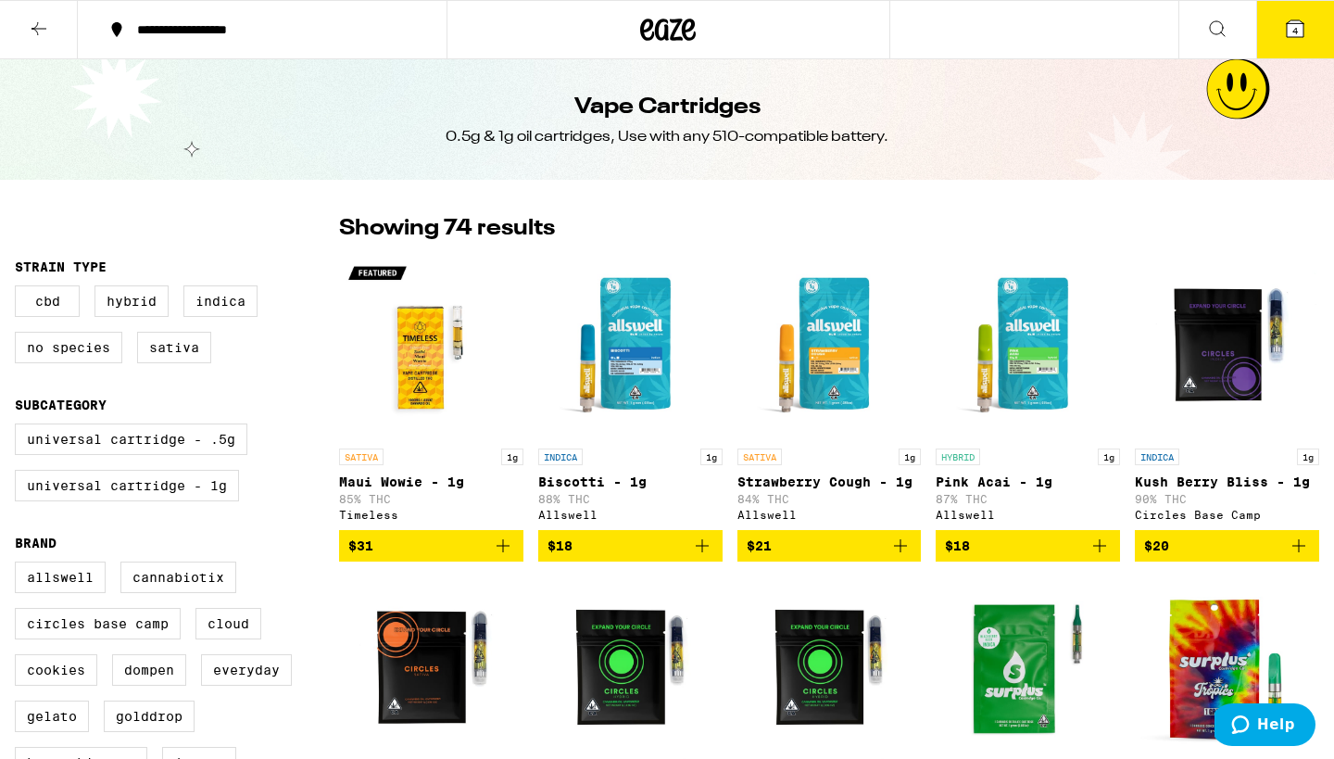
click at [35, 33] on icon at bounding box center [39, 29] width 22 height 22
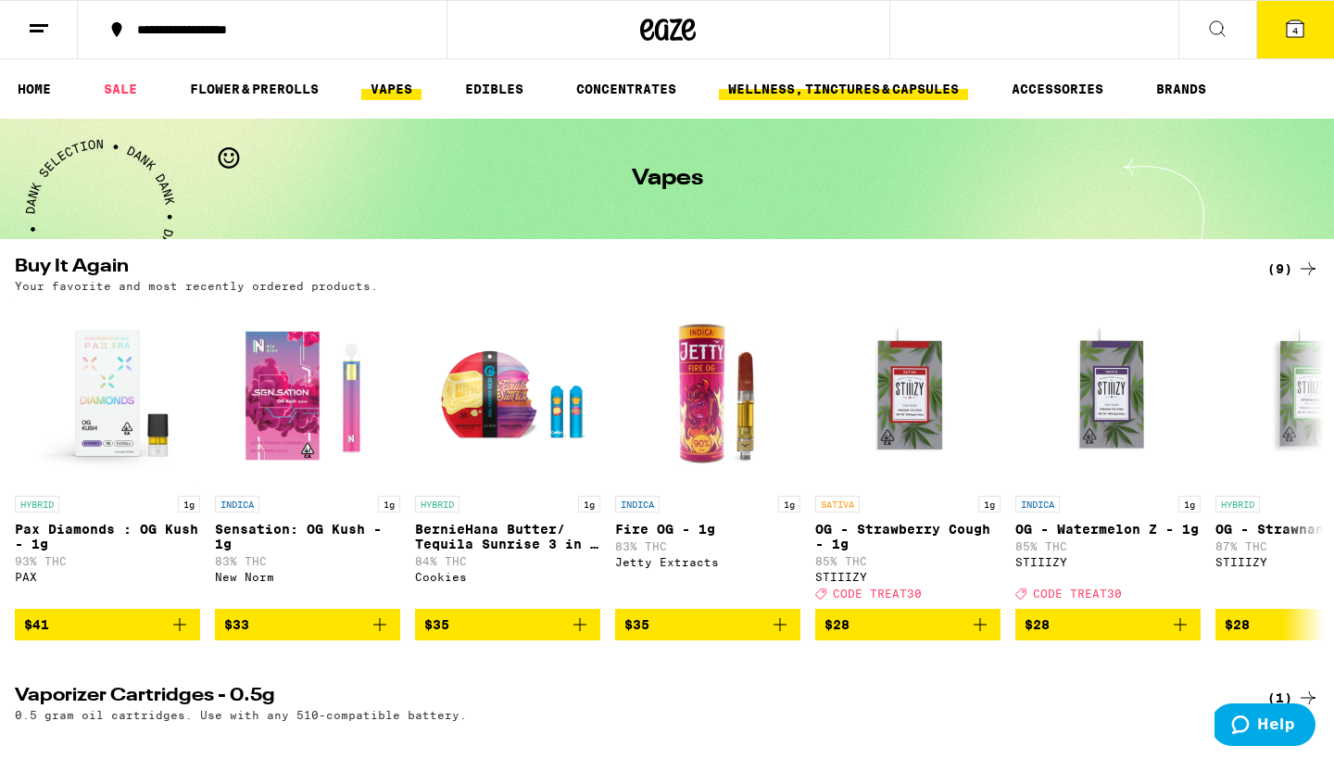
click at [815, 80] on link "WELLNESS, TINCTURES & CAPSULES" at bounding box center [843, 89] width 249 height 22
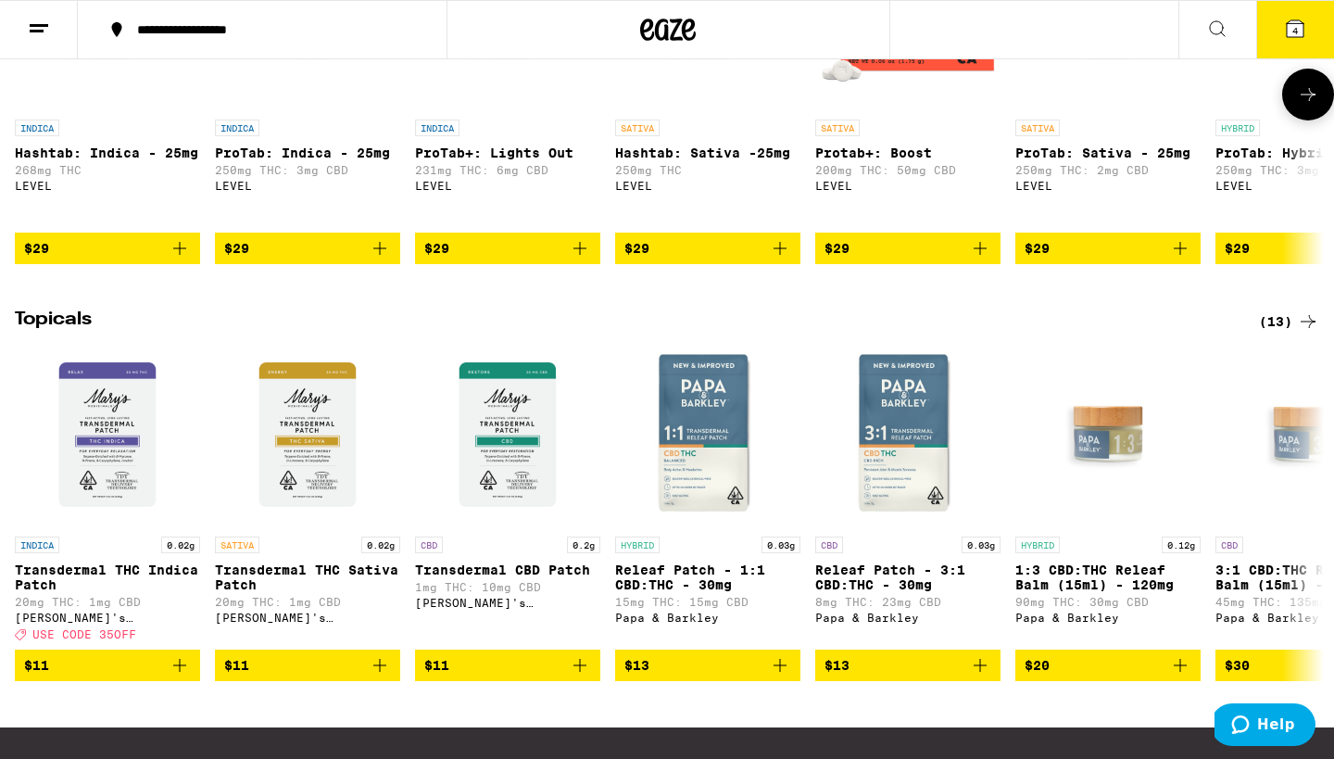
scroll to position [1279, 0]
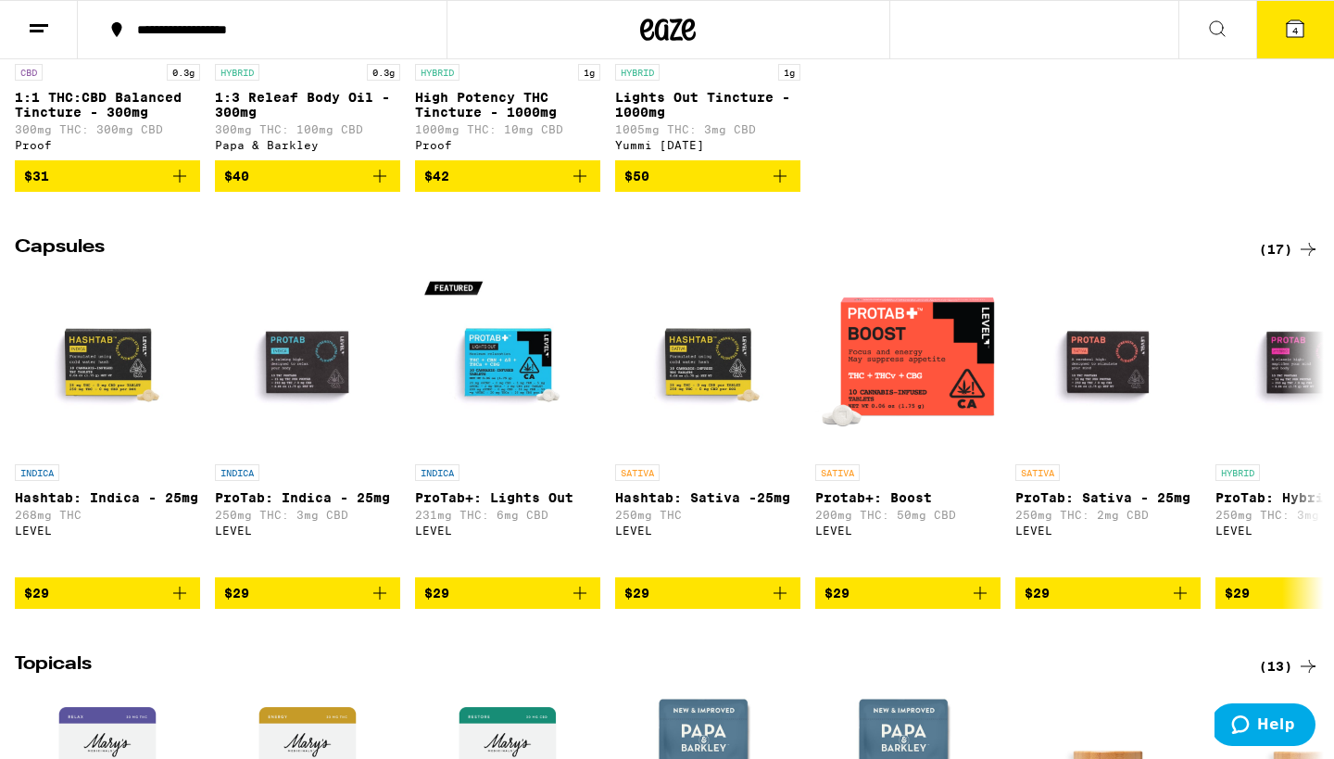
click at [1286, 260] on div "(17)" at bounding box center [1289, 249] width 60 height 22
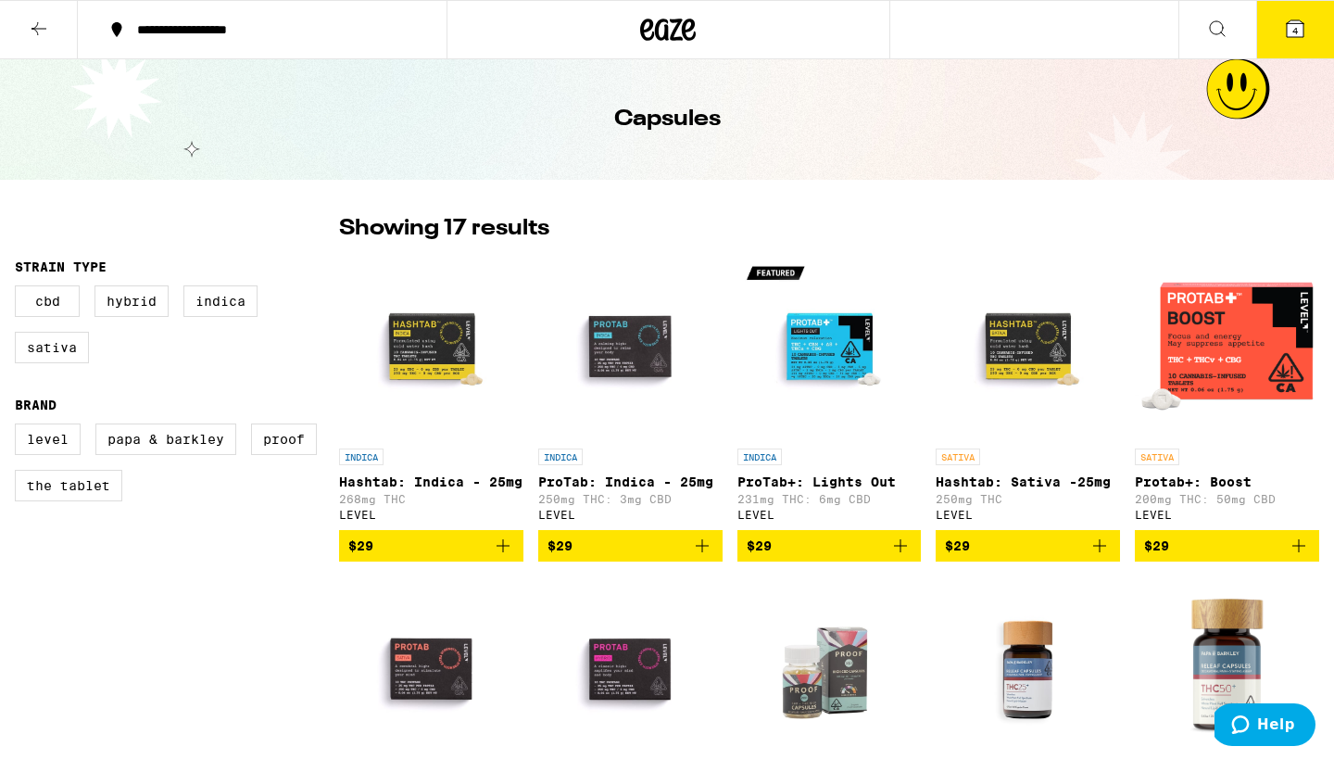
click at [1103, 557] on icon "Add to bag" at bounding box center [1100, 546] width 22 height 22
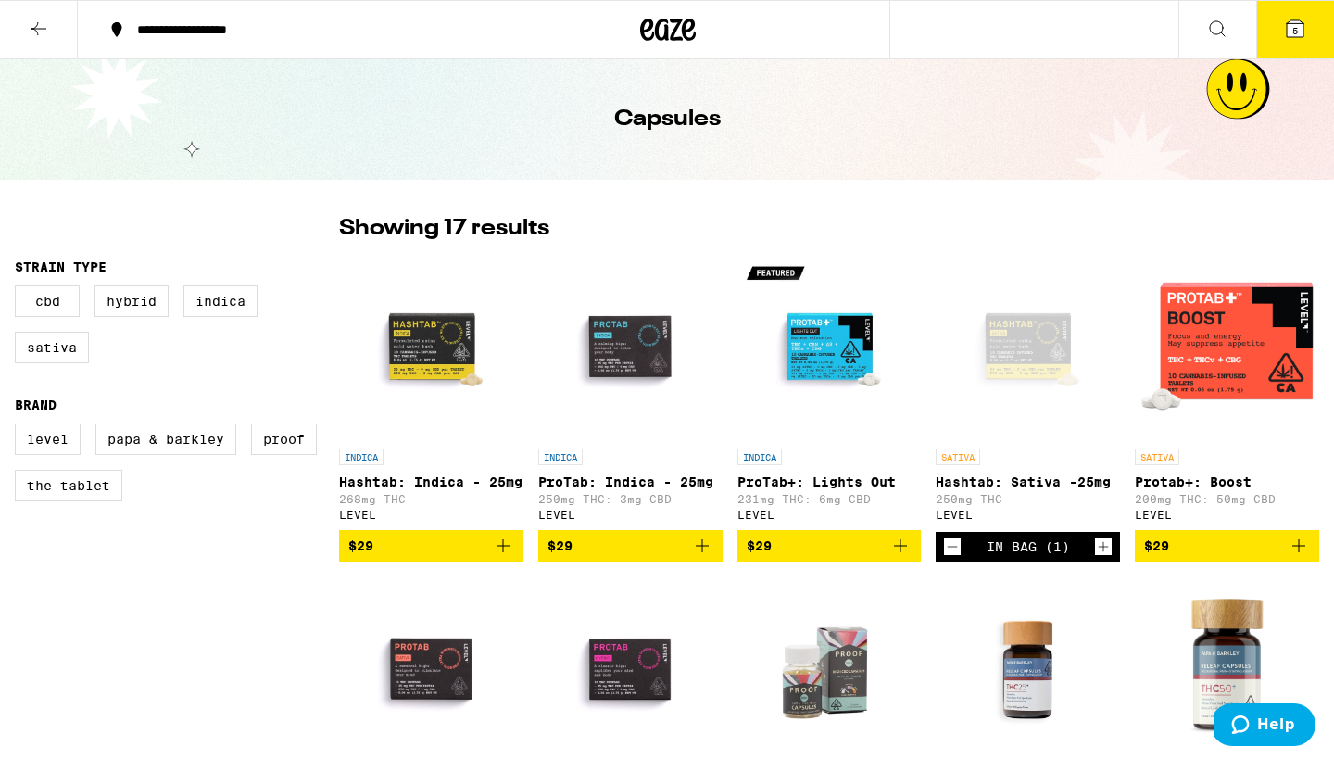
click at [34, 24] on icon at bounding box center [39, 29] width 22 height 22
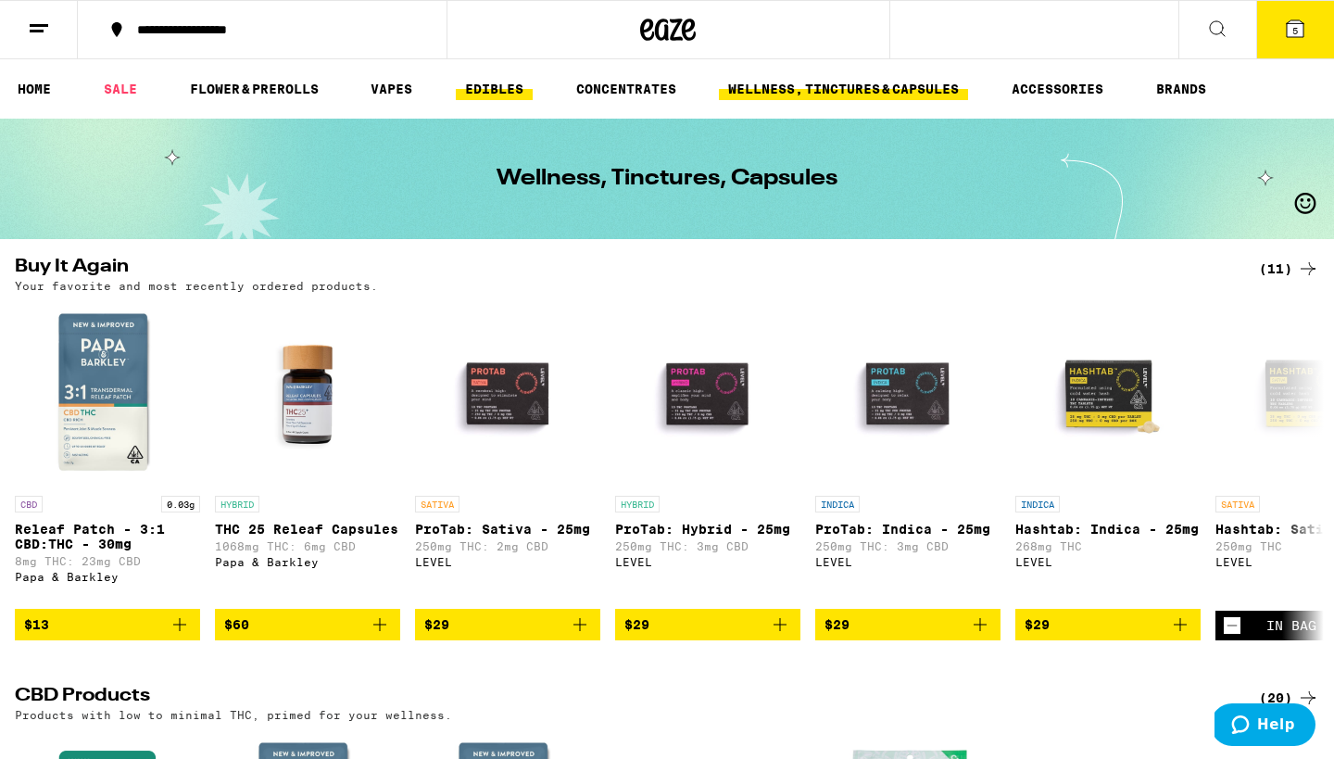
click at [492, 82] on link "EDIBLES" at bounding box center [494, 89] width 77 height 22
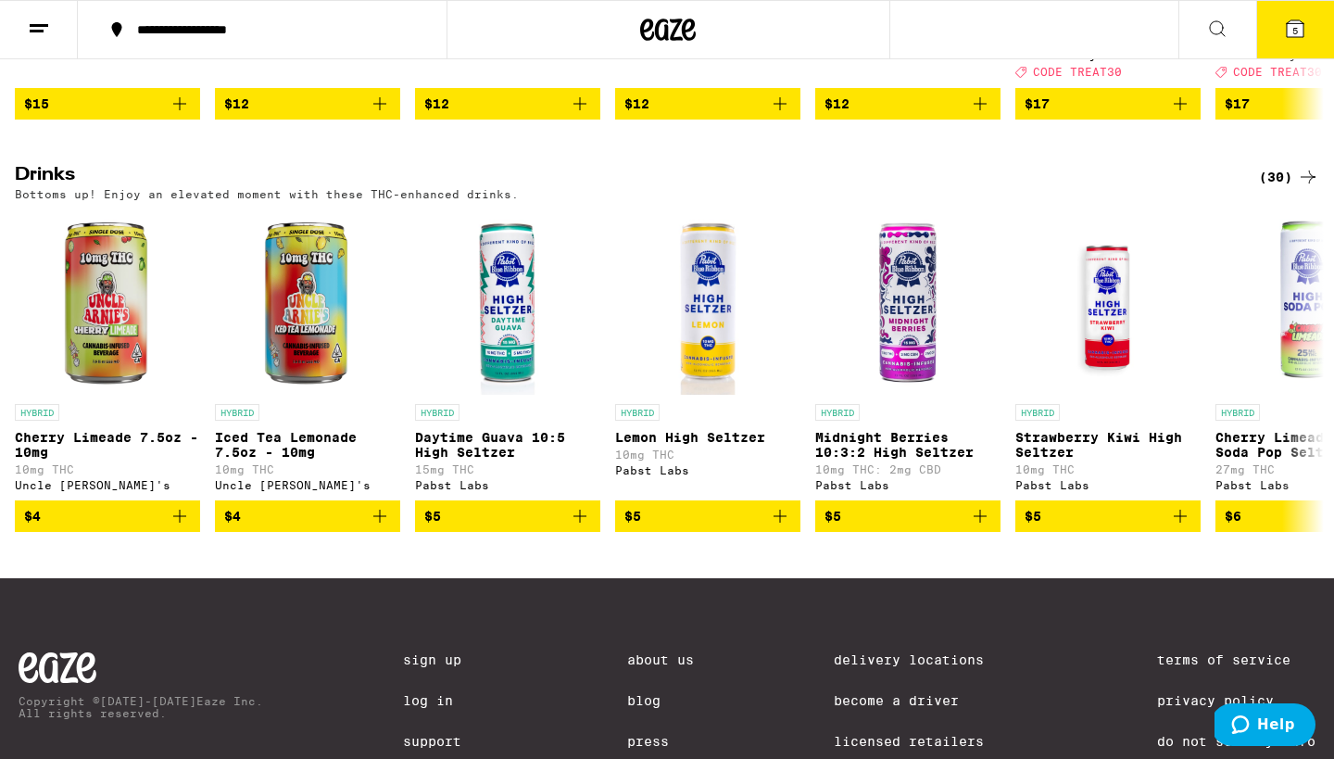
scroll to position [906, 0]
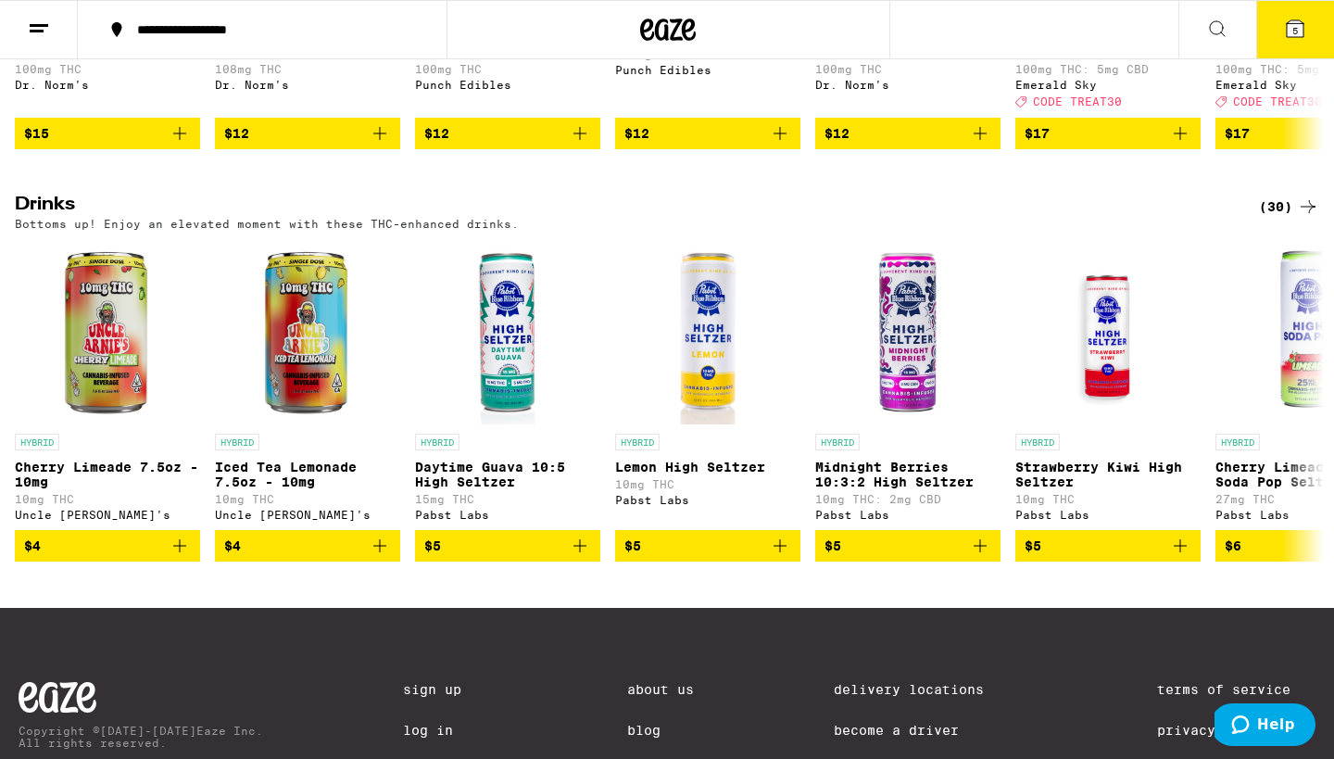
click at [1287, 218] on div "(30)" at bounding box center [1289, 207] width 60 height 22
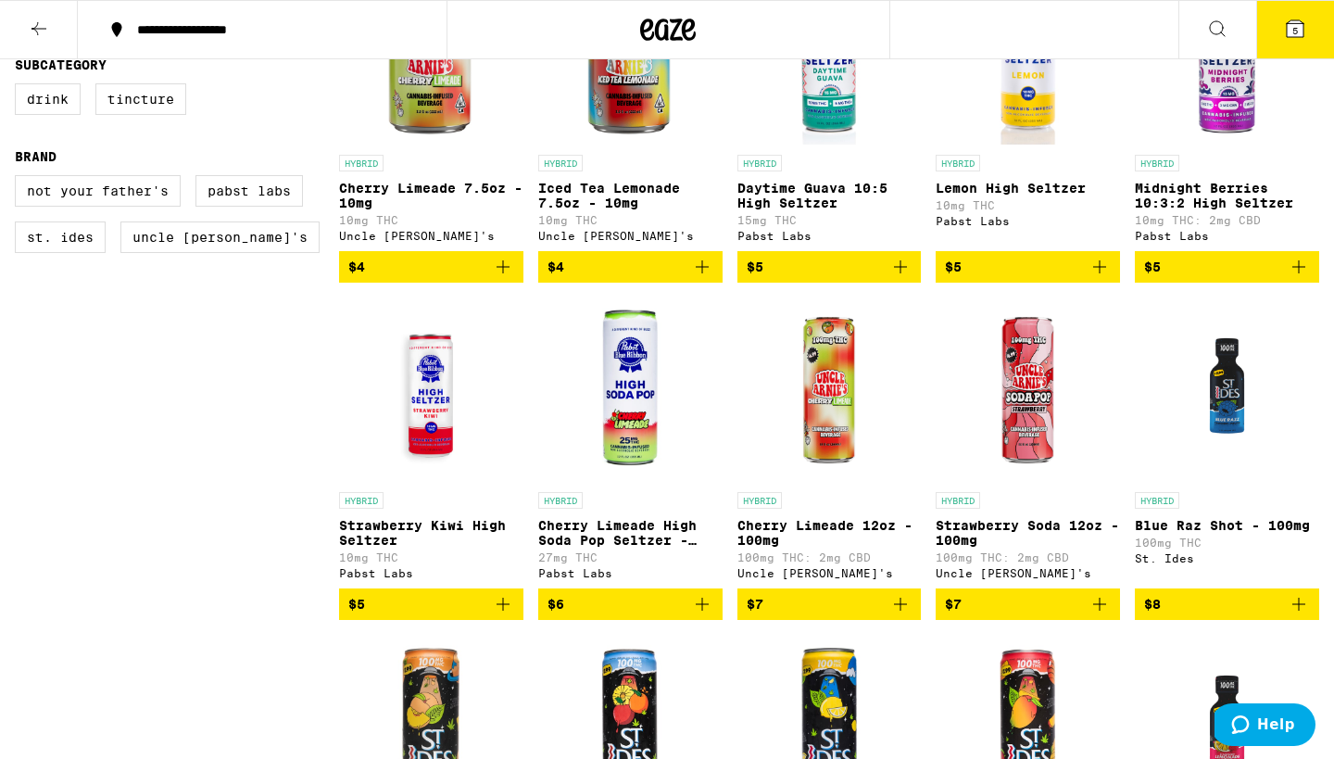
scroll to position [324, 0]
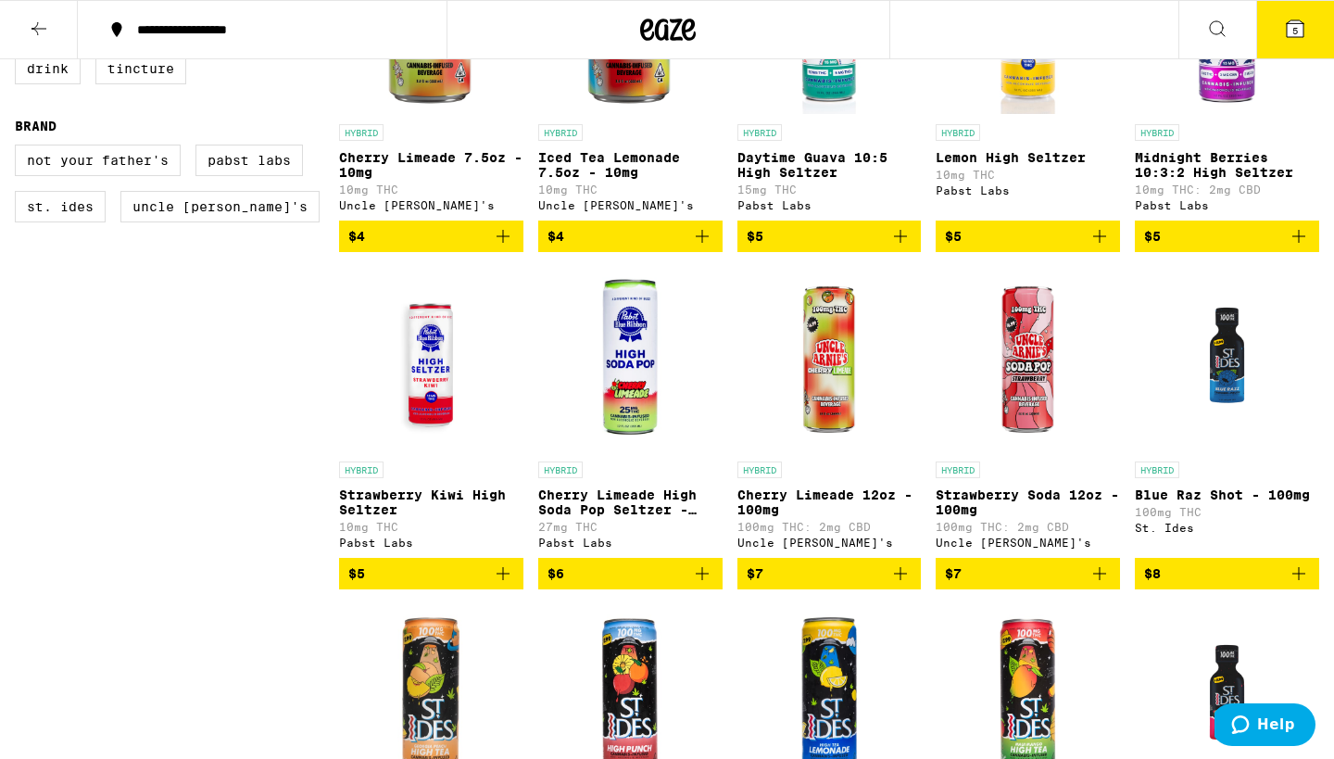
click at [1304, 585] on icon "Add to bag" at bounding box center [1299, 573] width 22 height 22
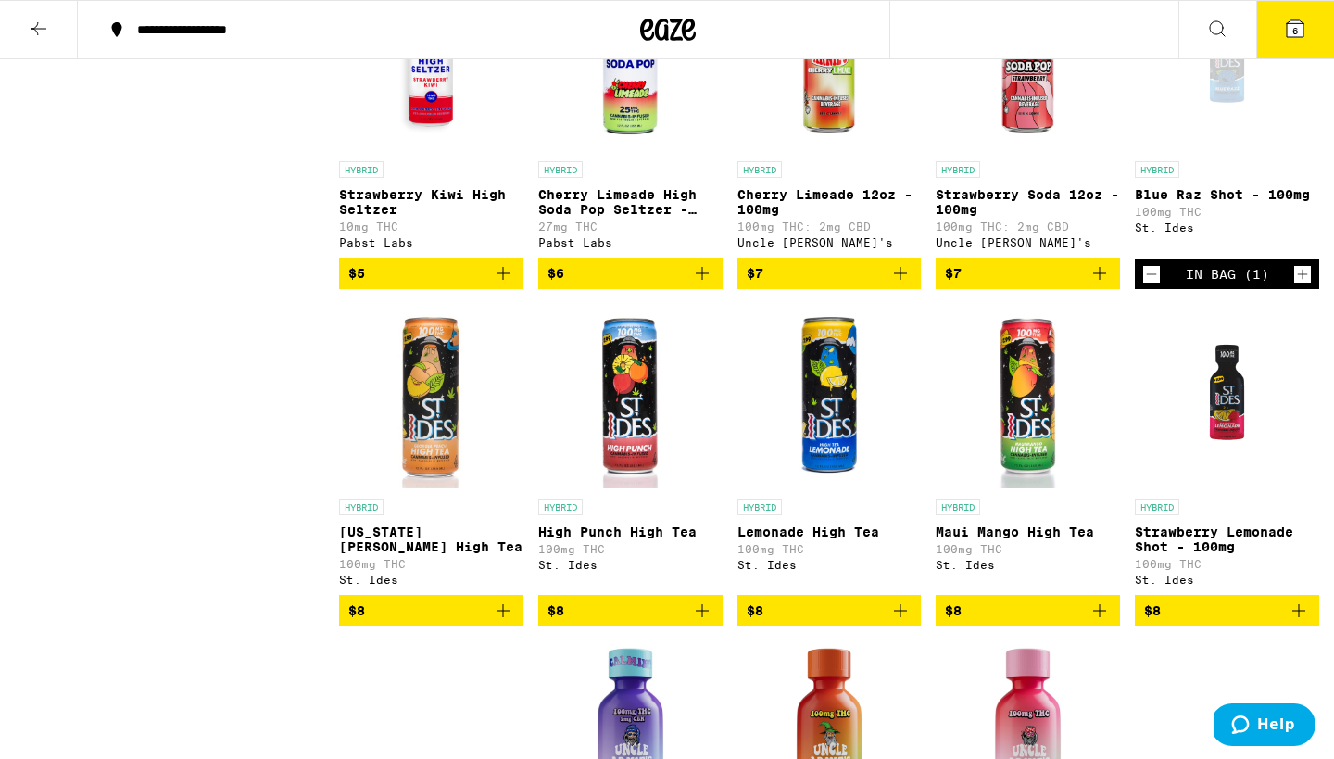
scroll to position [664, 0]
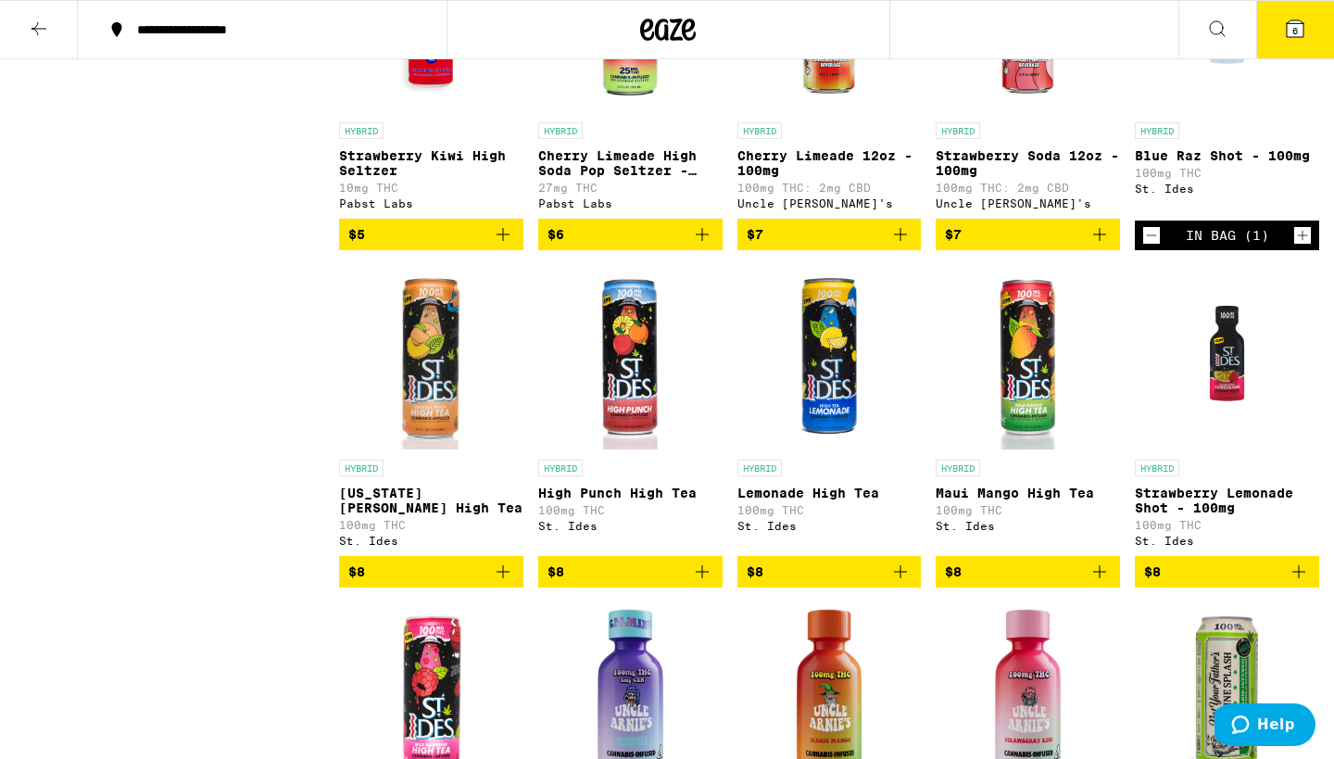
click at [1301, 583] on icon "Add to bag" at bounding box center [1299, 572] width 22 height 22
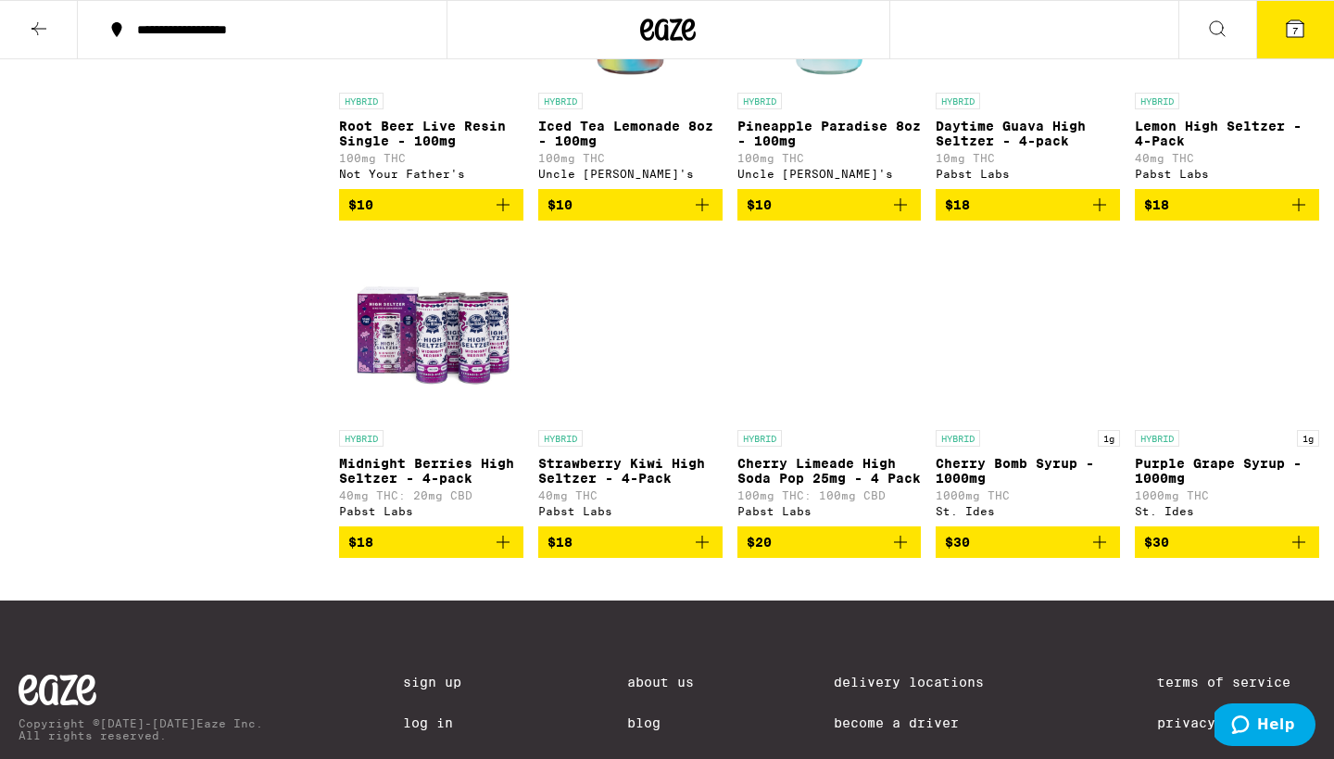
scroll to position [1712, 0]
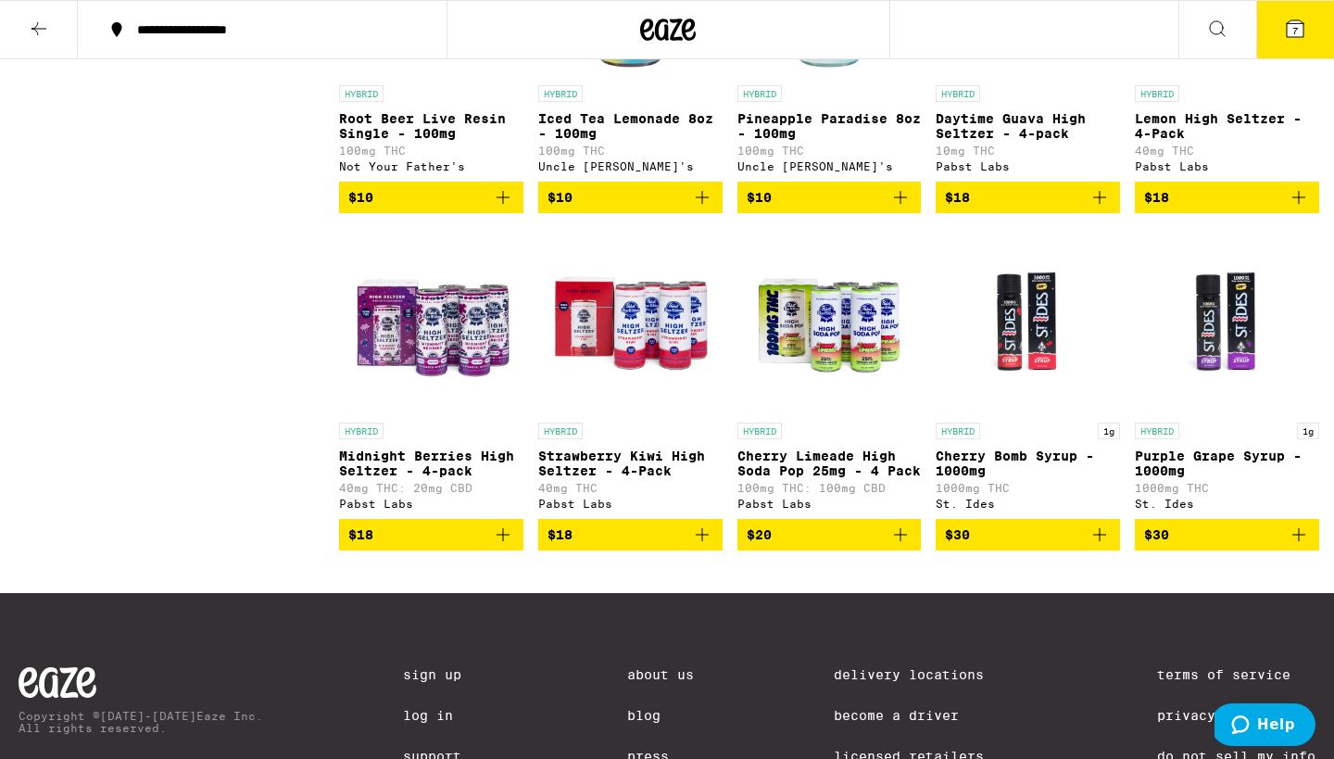
click at [1017, 413] on img "Open page for Cherry Bomb Syrup - 1000mg from St. Ides" at bounding box center [1028, 320] width 184 height 185
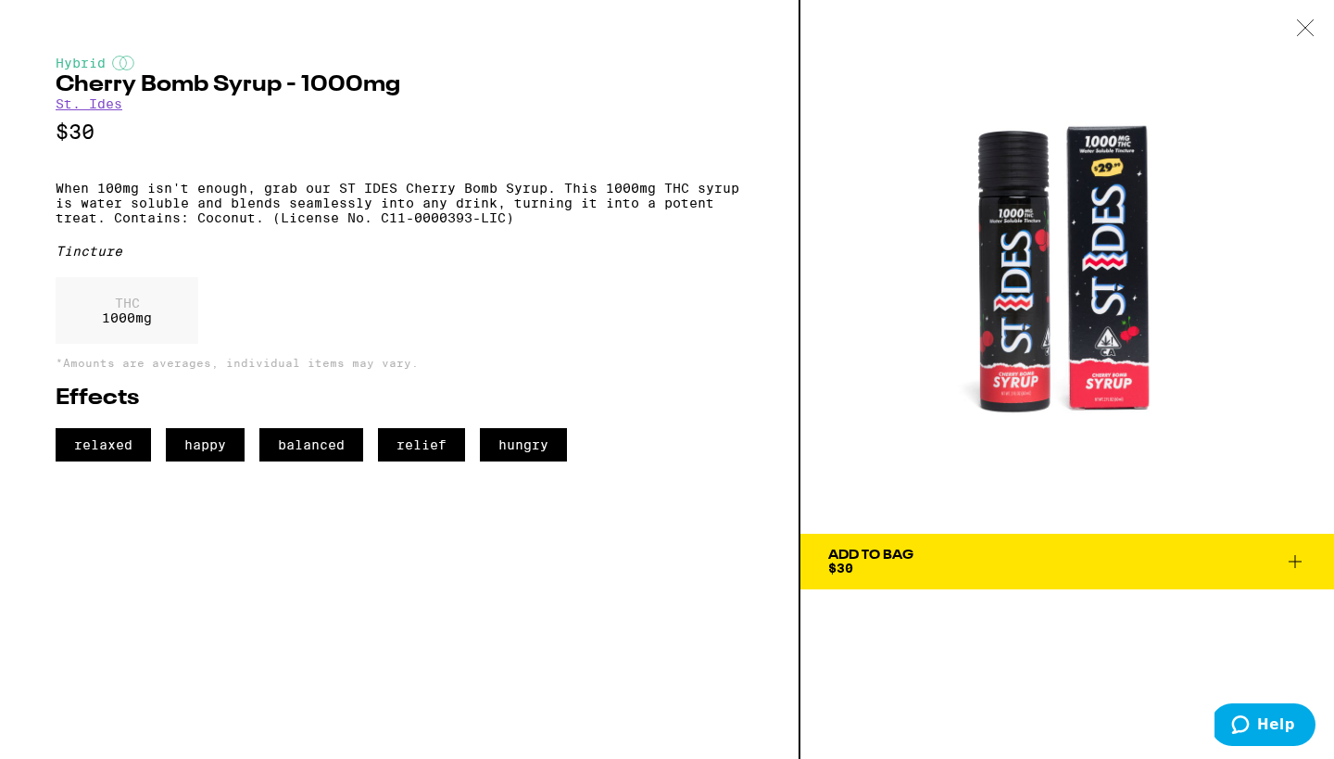
click at [1298, 32] on icon at bounding box center [1305, 27] width 19 height 17
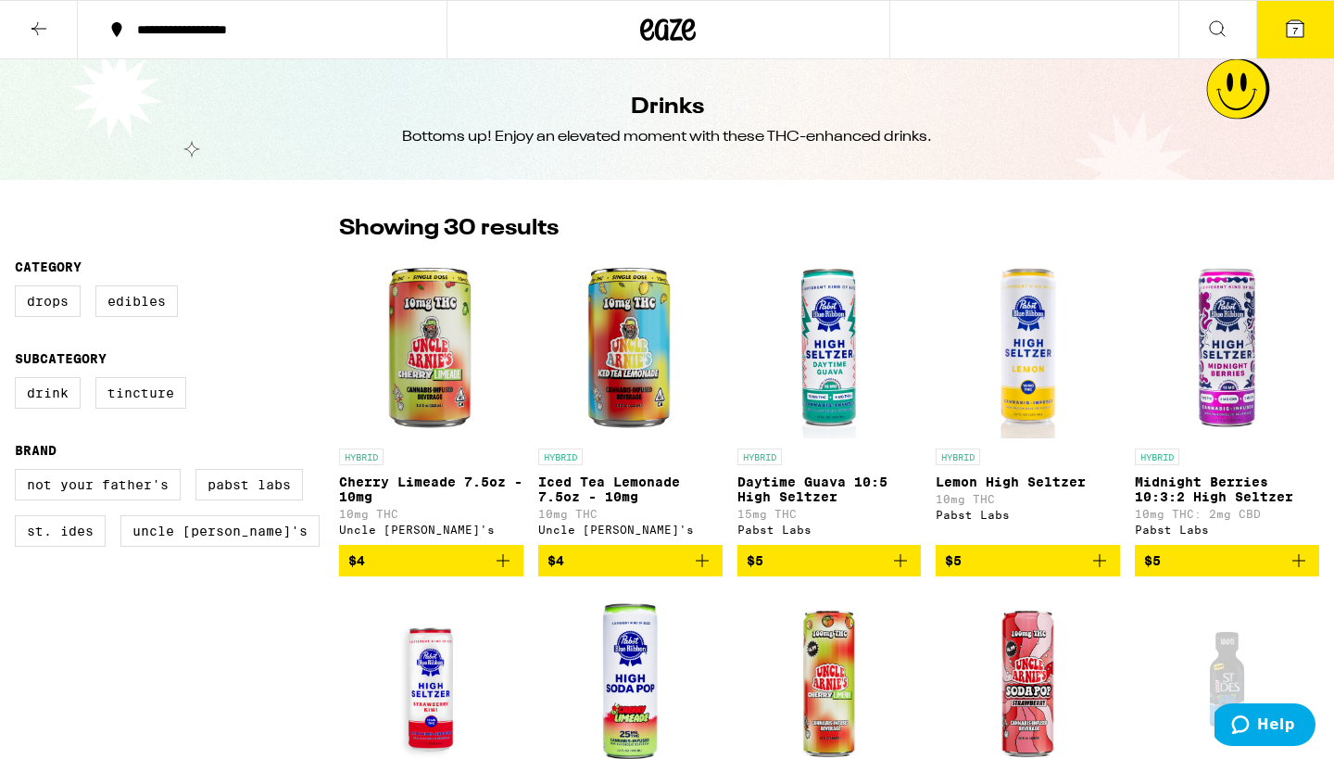
click at [1284, 41] on button "7" at bounding box center [1296, 29] width 78 height 57
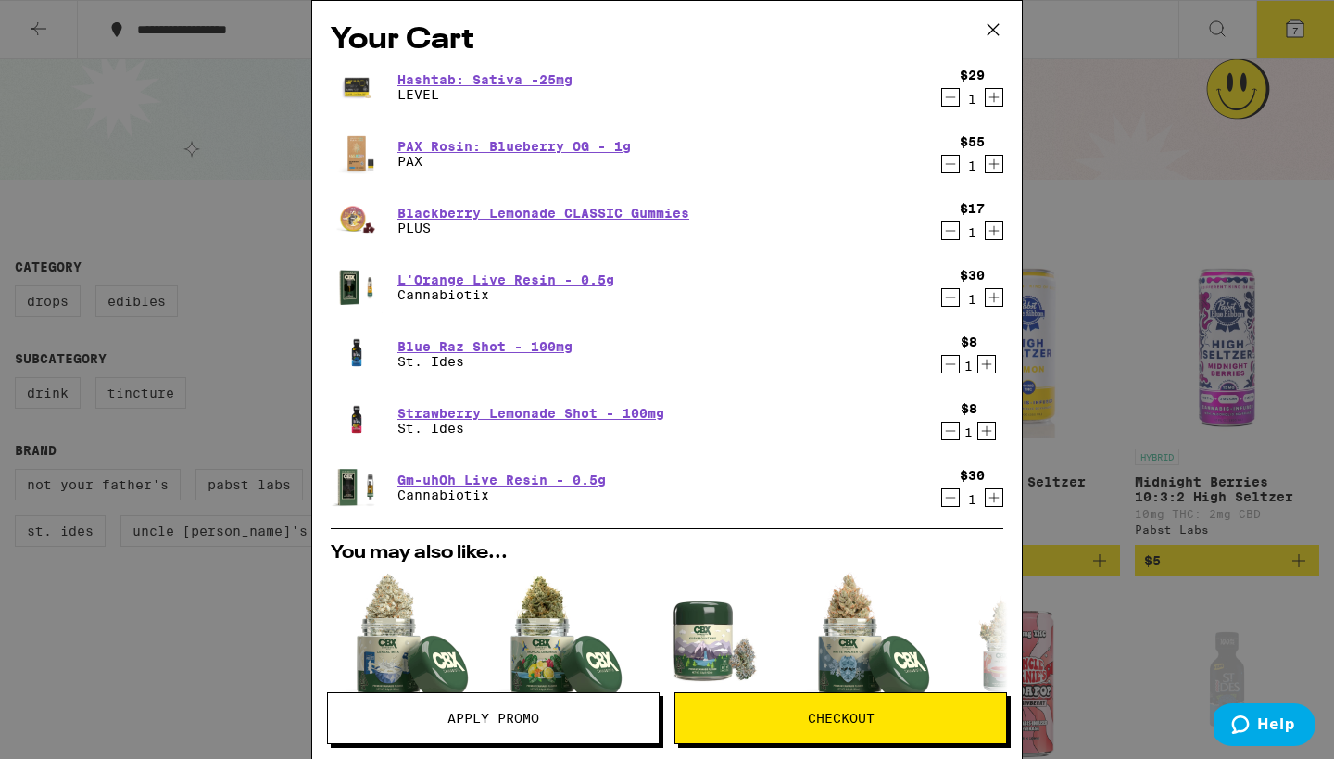
click at [1064, 269] on div "Your Cart Hashtab: Sativa -25mg LEVEL $29 1 PAX Rosin: Blueberry OG - 1g PAX $5…" at bounding box center [667, 379] width 1334 height 759
